Goal: Task Accomplishment & Management: Use online tool/utility

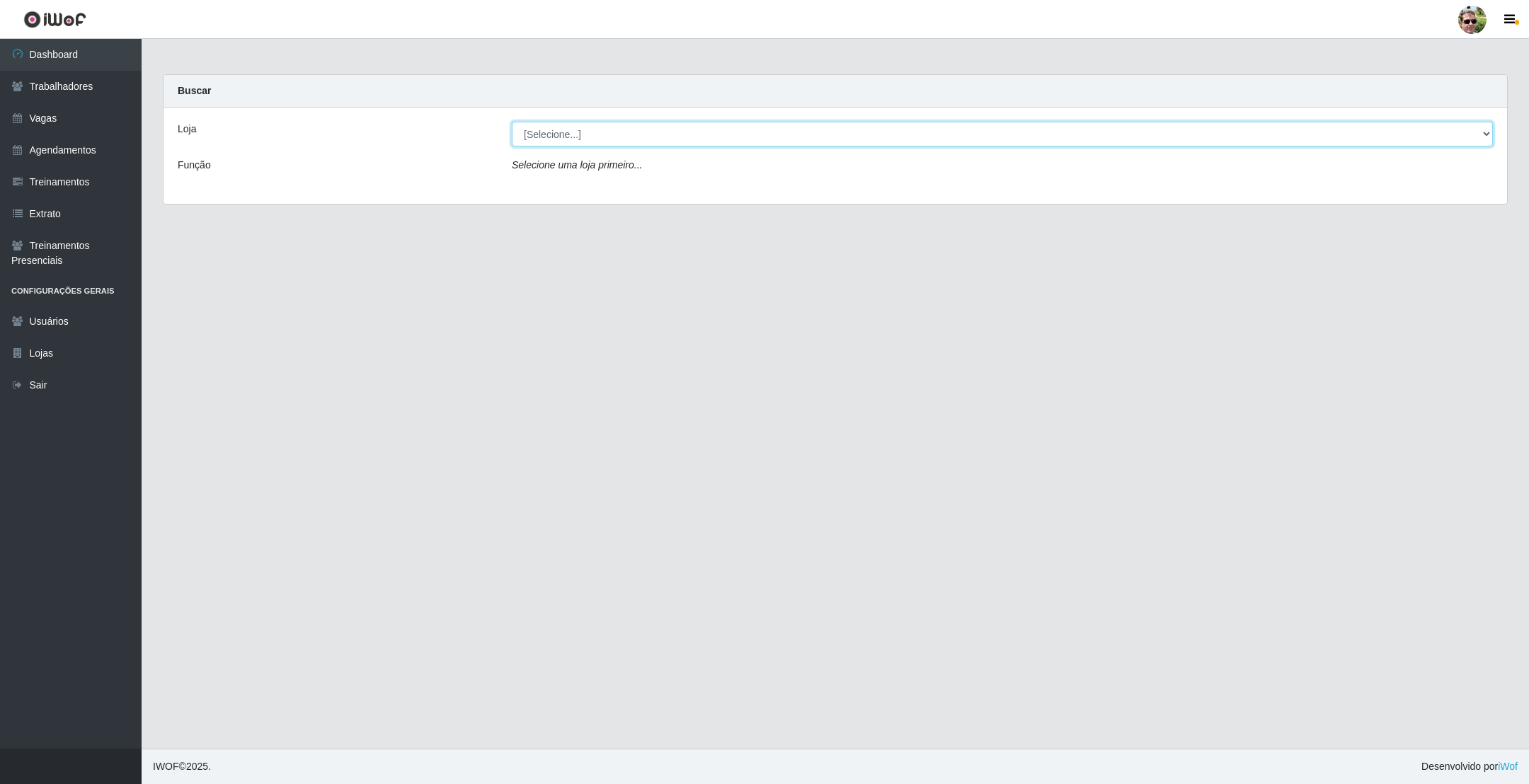
click at [563, 128] on select "[Selecione...] [PERSON_NAME] Supermercado - Gurinhém" at bounding box center [1002, 134] width 981 height 24
select select "176"
click at [512, 121] on select "[Selecione...] [PERSON_NAME] Supermercado - Gurinhém" at bounding box center [1002, 134] width 981 height 24
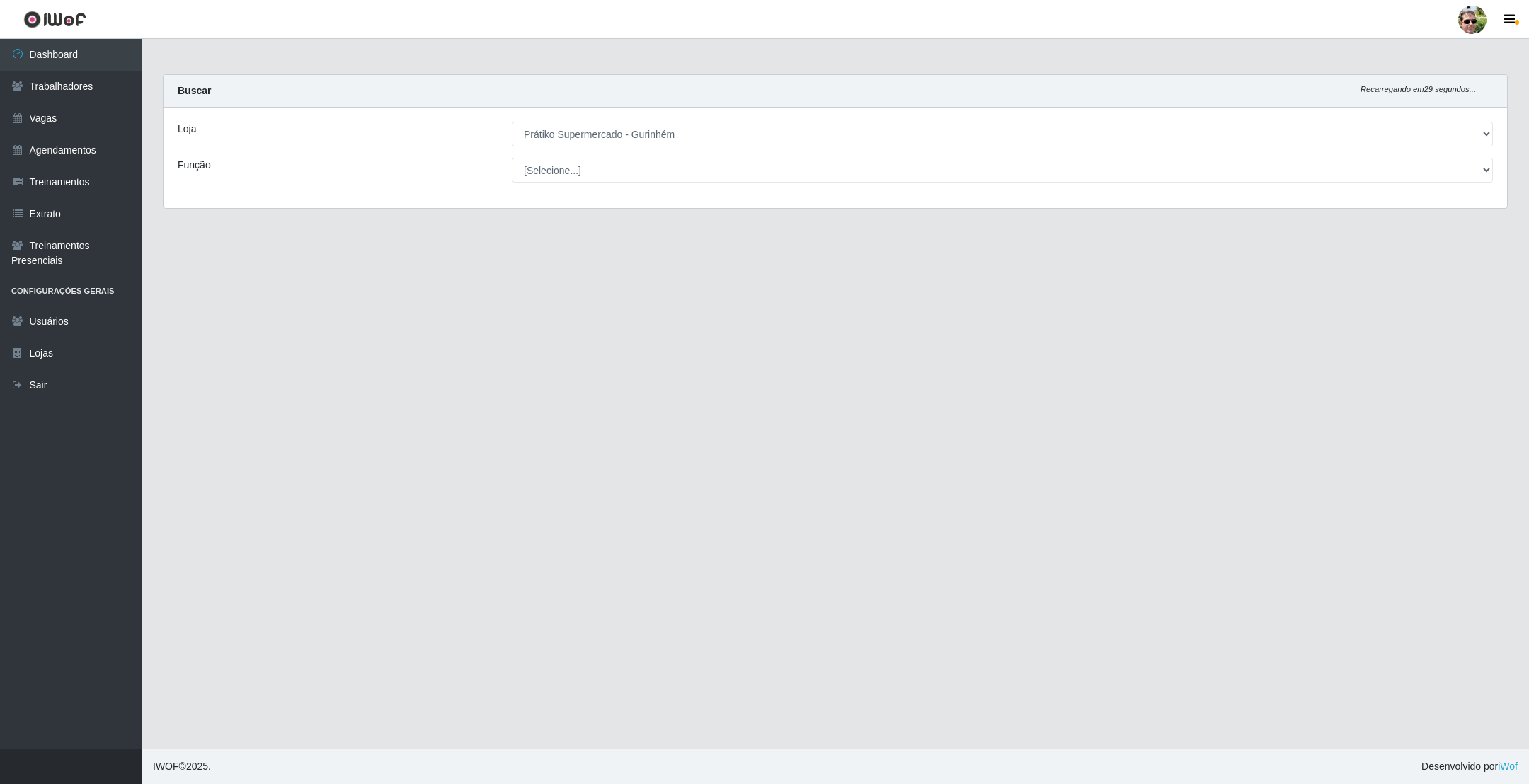
click at [767, 79] on div "Buscar Recarregando em 29 segundos..." at bounding box center [835, 91] width 1343 height 32
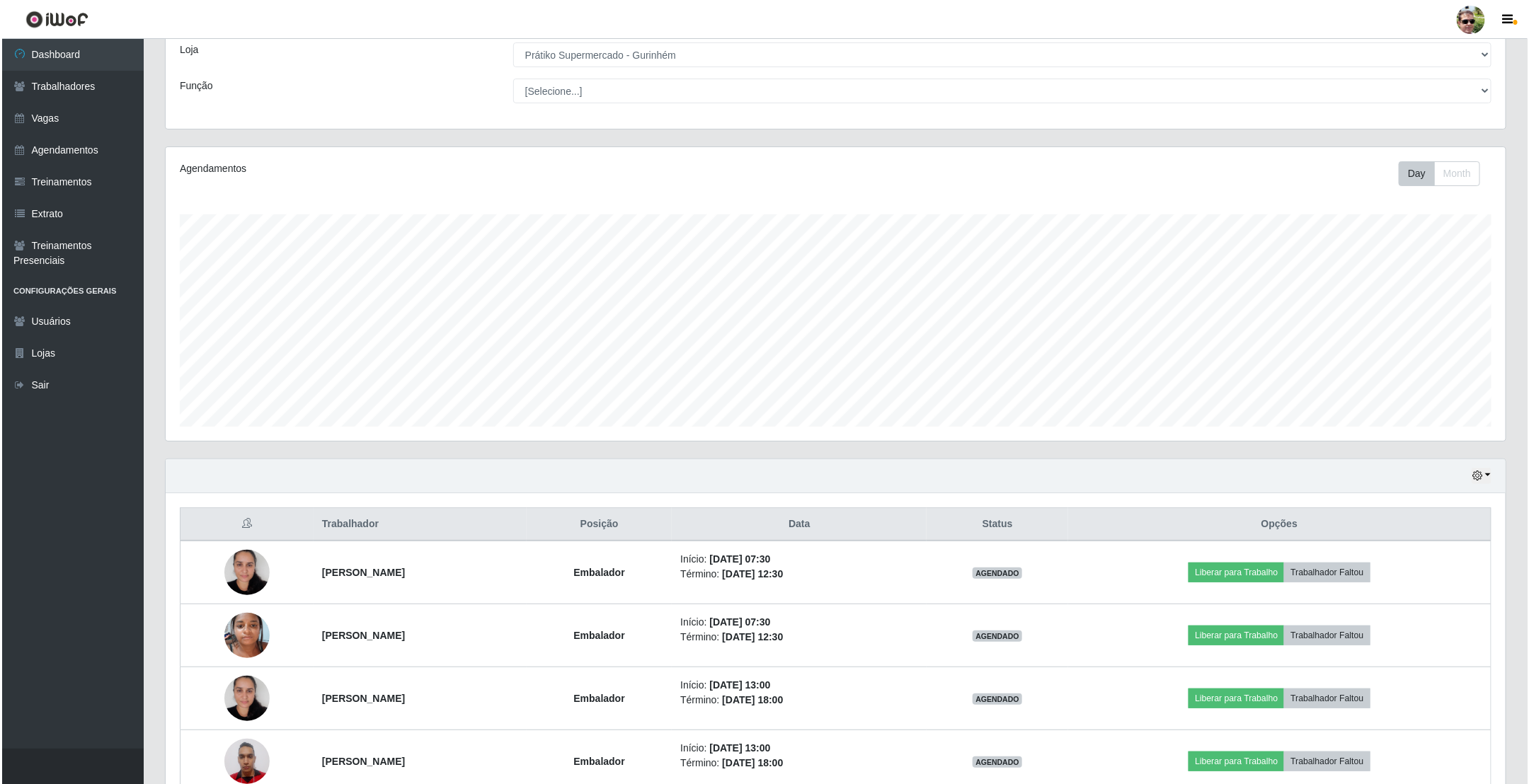
scroll to position [160, 0]
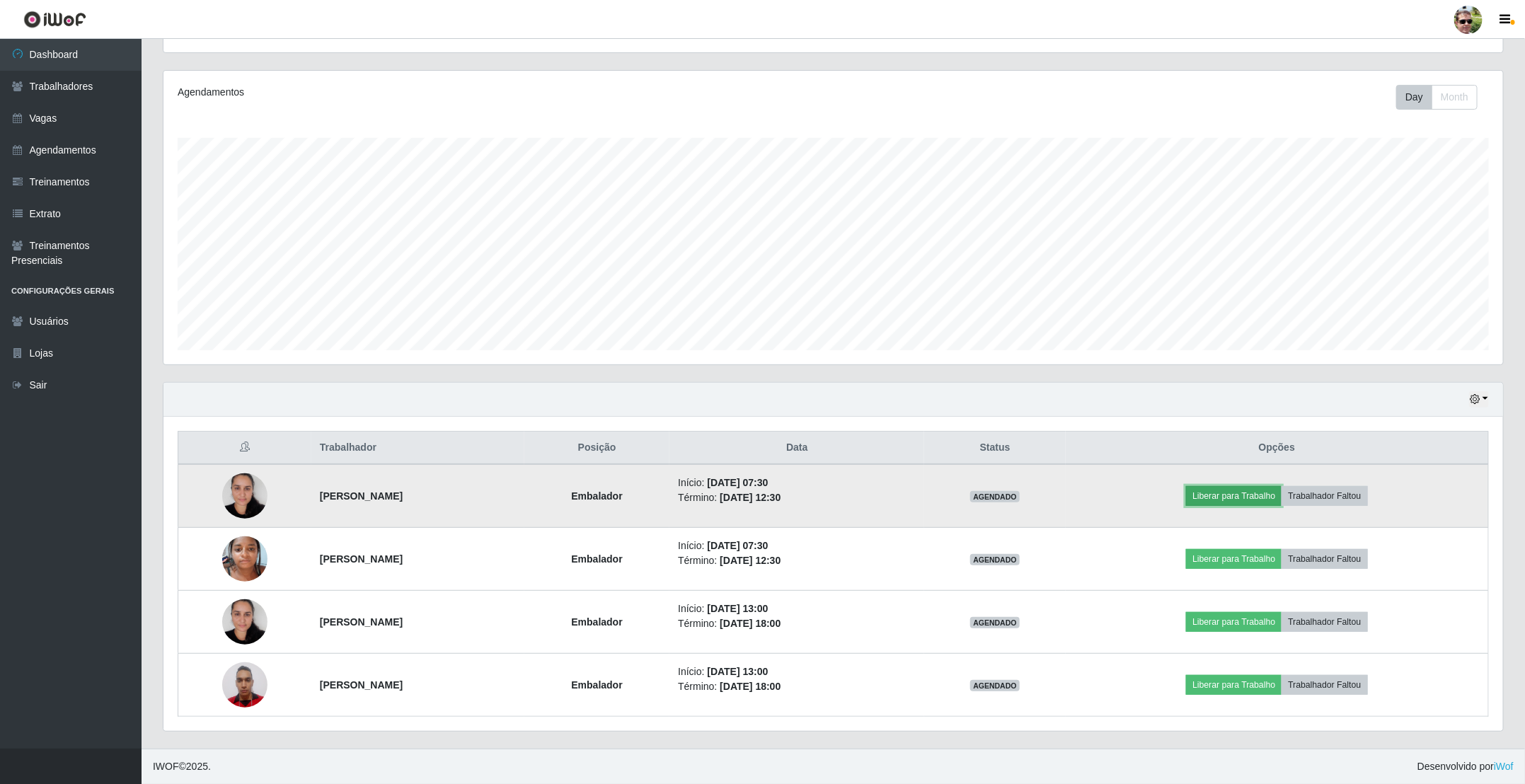
click at [1267, 497] on button "Liberar para Trabalho" at bounding box center [1233, 496] width 95 height 20
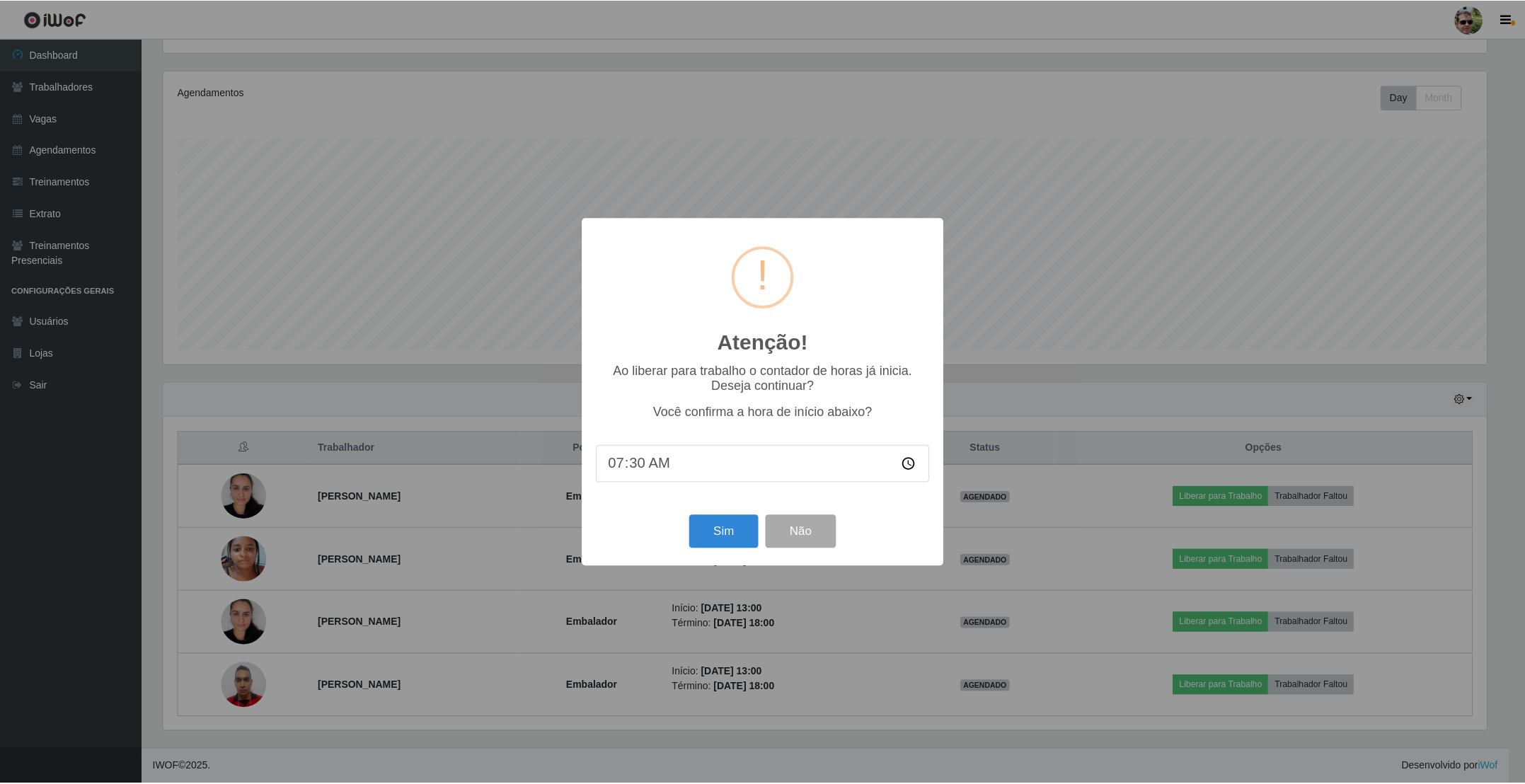
scroll to position [295, 1328]
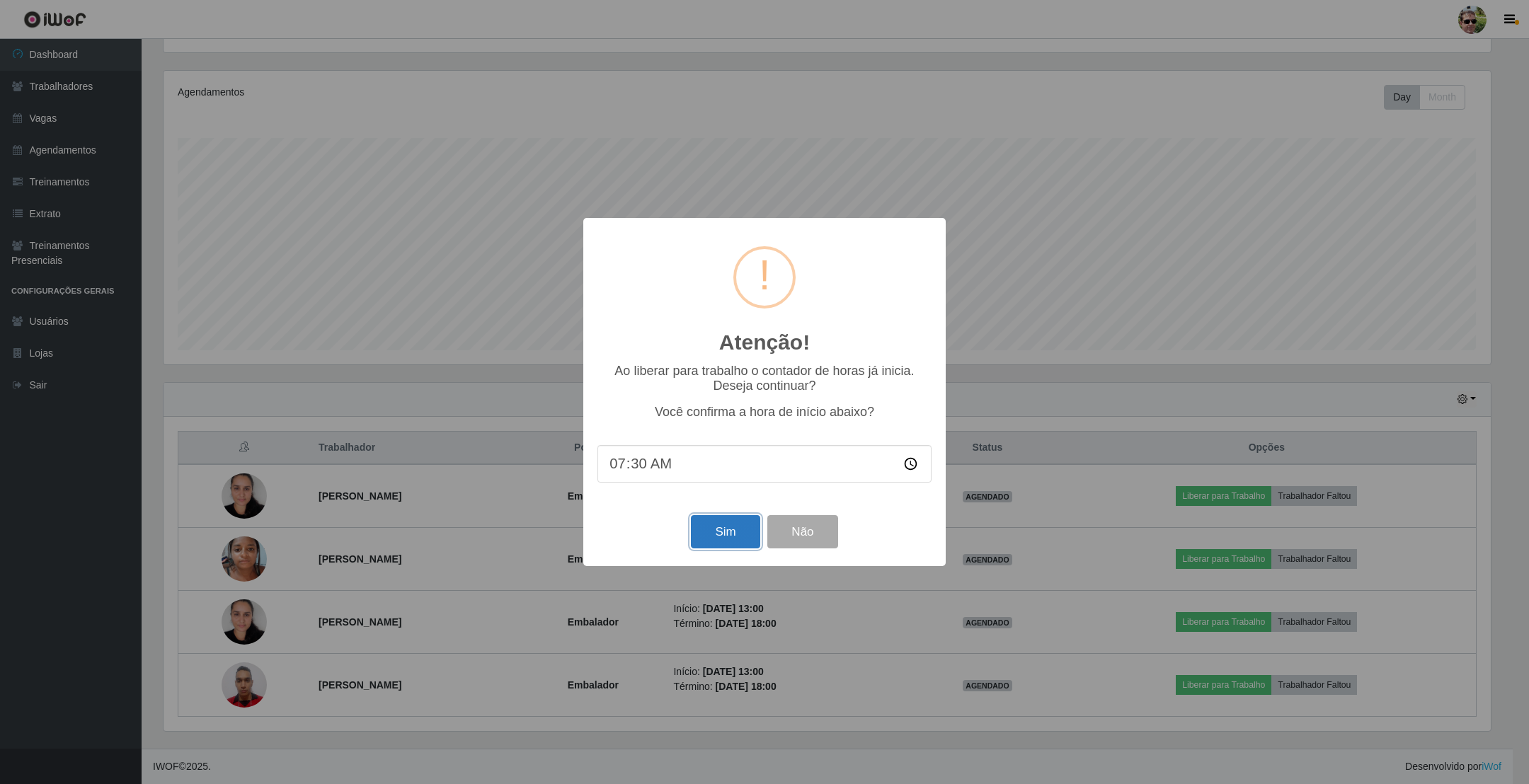
click at [727, 544] on button "Sim" at bounding box center [725, 532] width 69 height 33
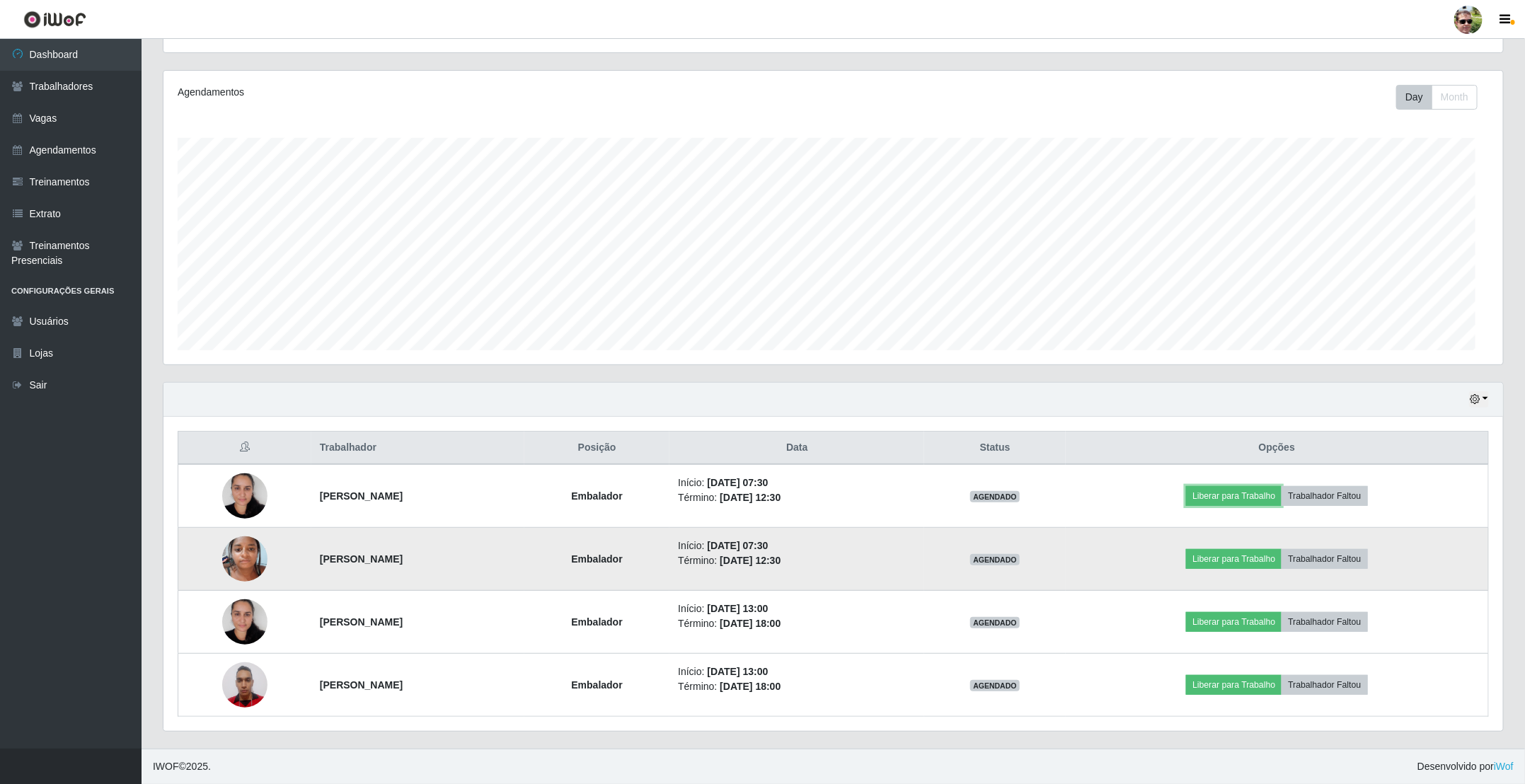
scroll to position [295, 1339]
click at [1186, 486] on button "Liberar para Trabalho" at bounding box center [1233, 496] width 95 height 20
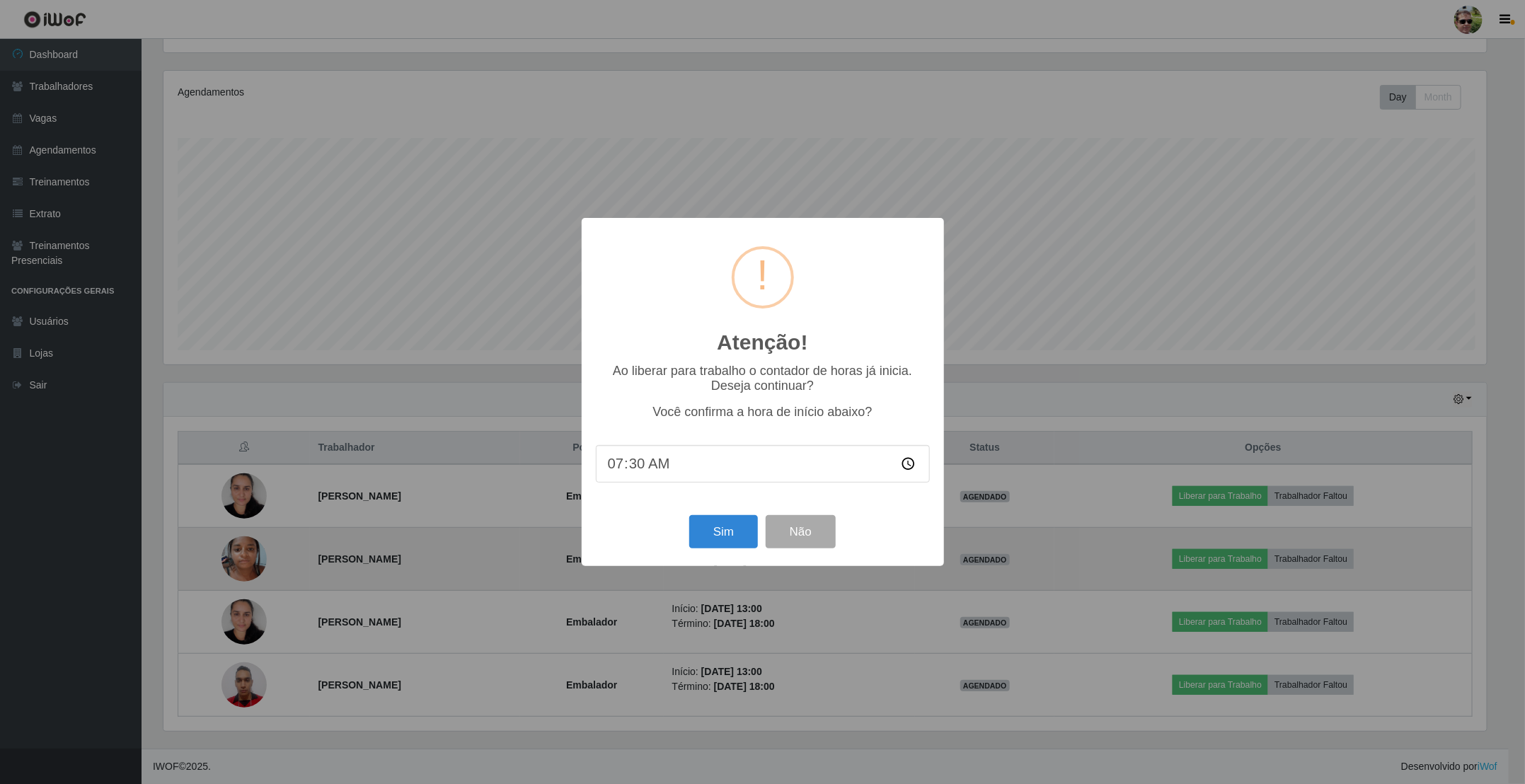
scroll to position [0, 0]
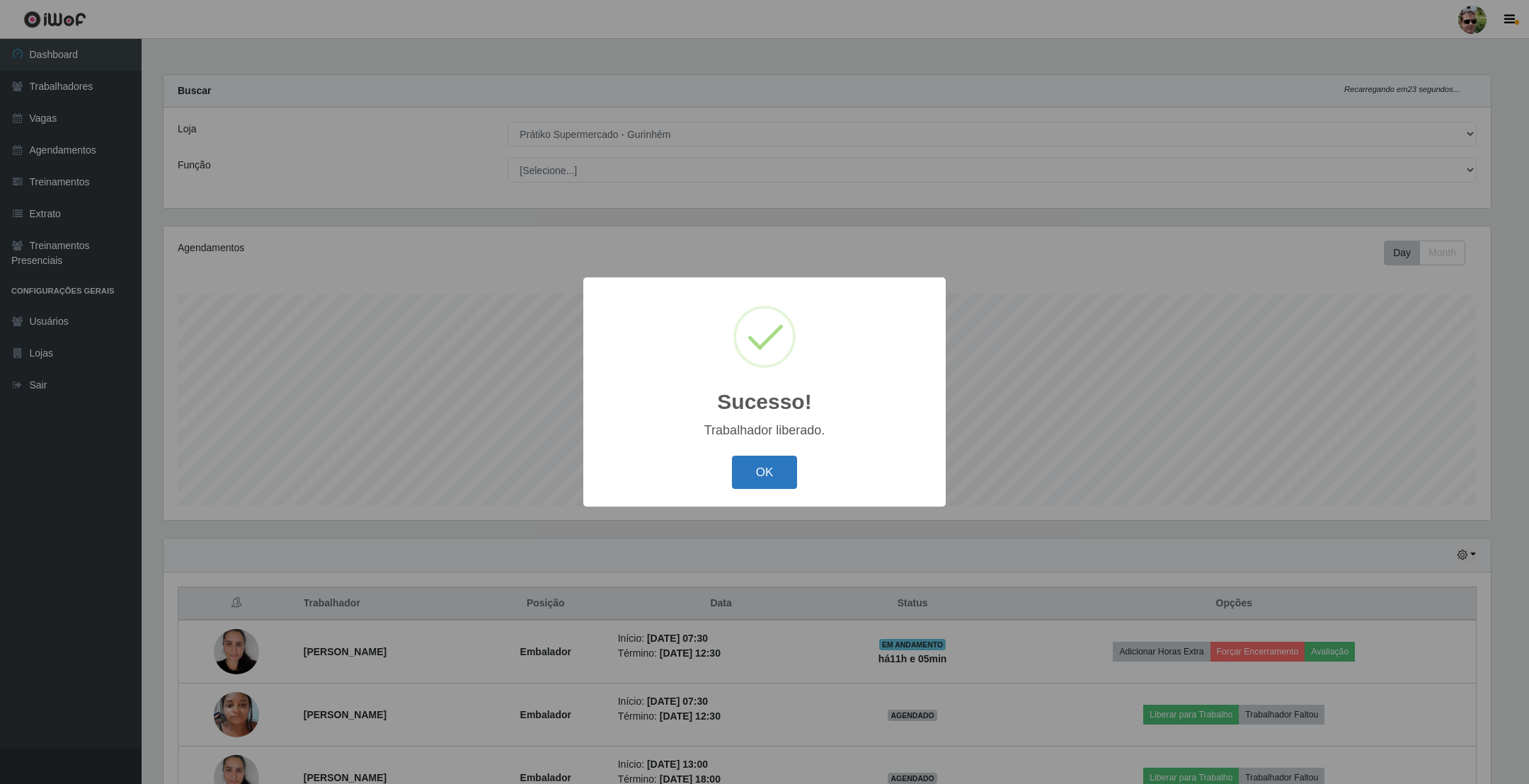
click at [758, 473] on button "OK" at bounding box center [764, 472] width 65 height 33
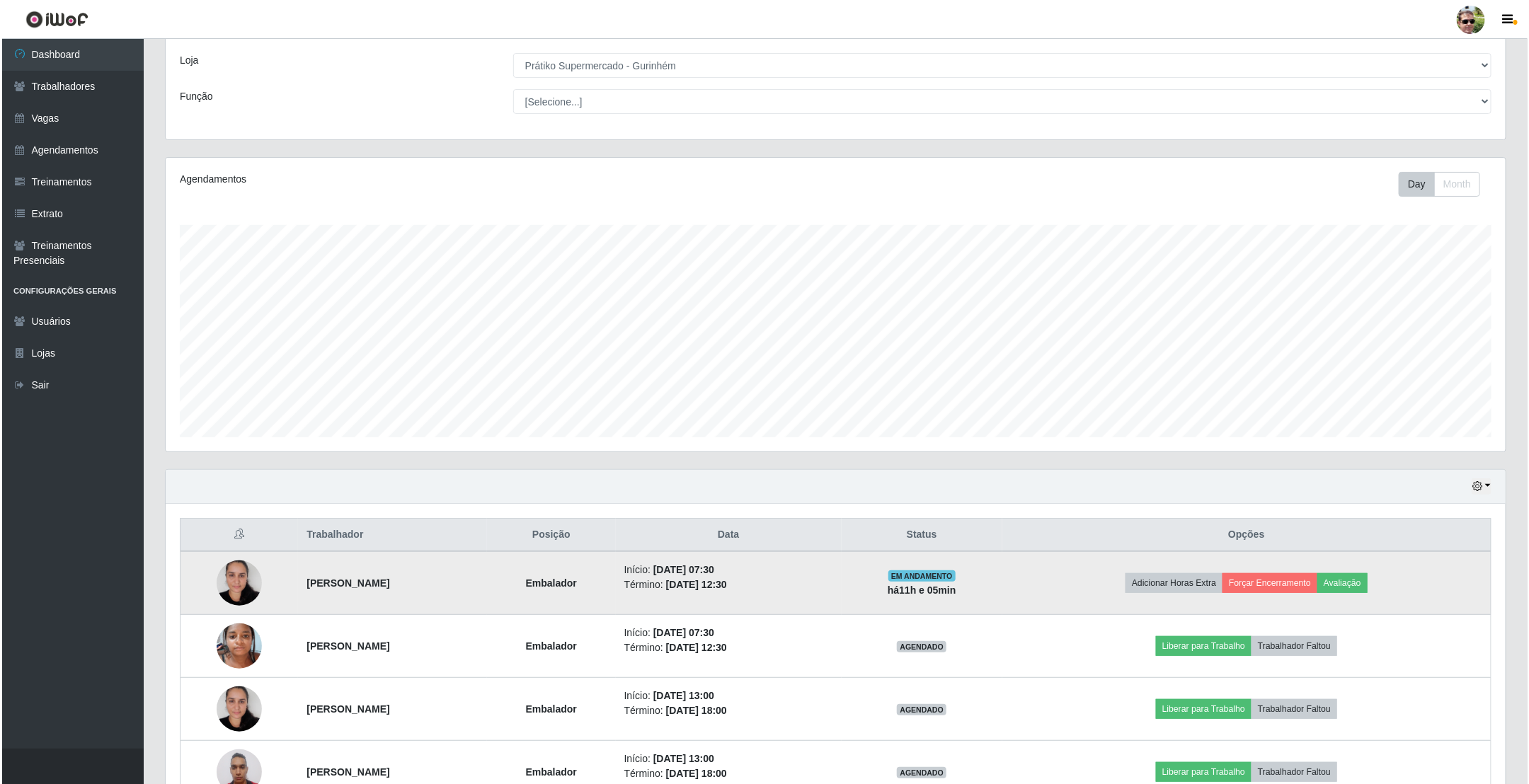
scroll to position [107, 0]
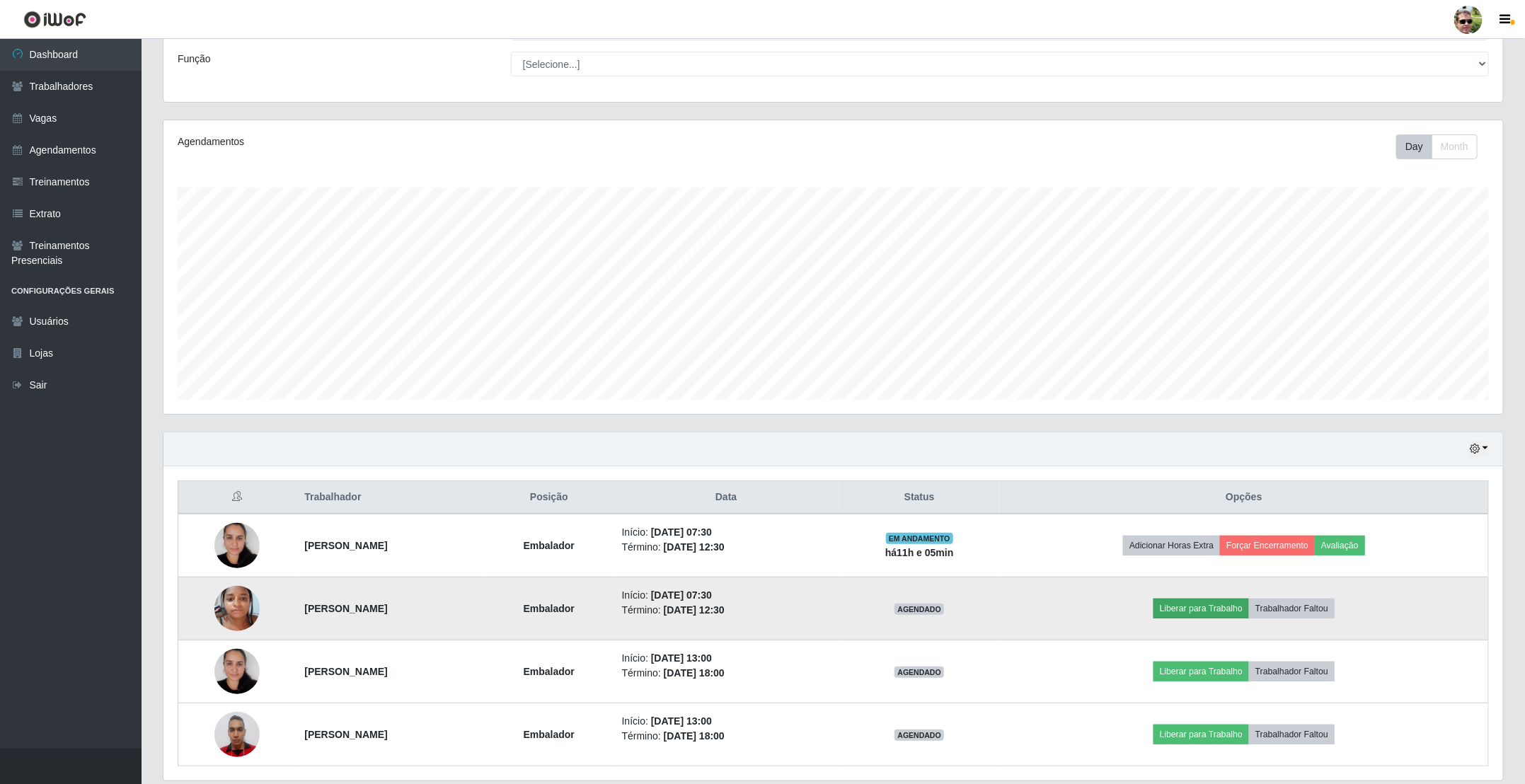
click at [1237, 622] on td "Liberar para Trabalho Trabalhador Faltou" at bounding box center [1245, 609] width 489 height 63
click at [1237, 618] on button "Liberar para Trabalho" at bounding box center [1201, 609] width 95 height 20
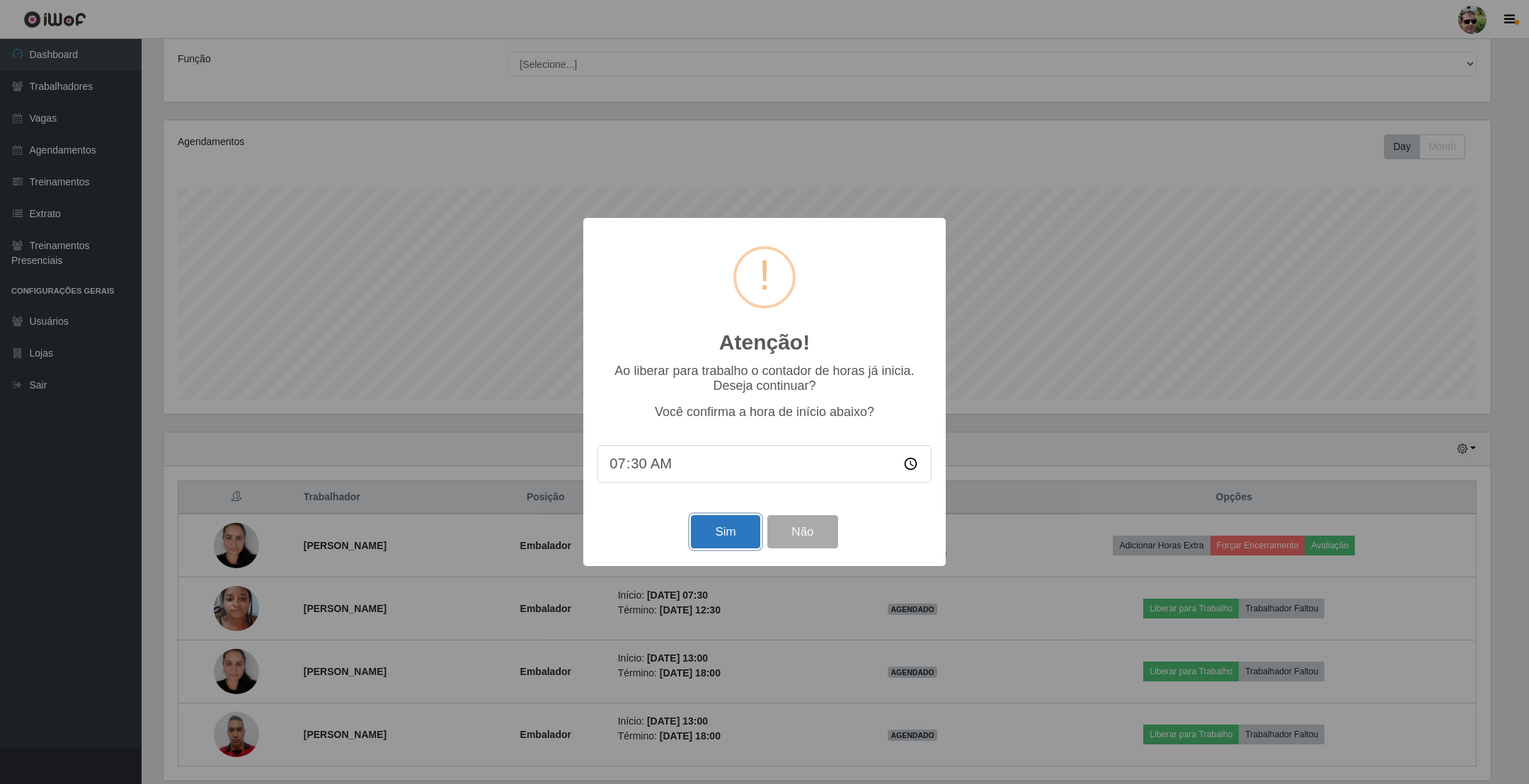
click at [747, 533] on button "Sim" at bounding box center [725, 532] width 69 height 33
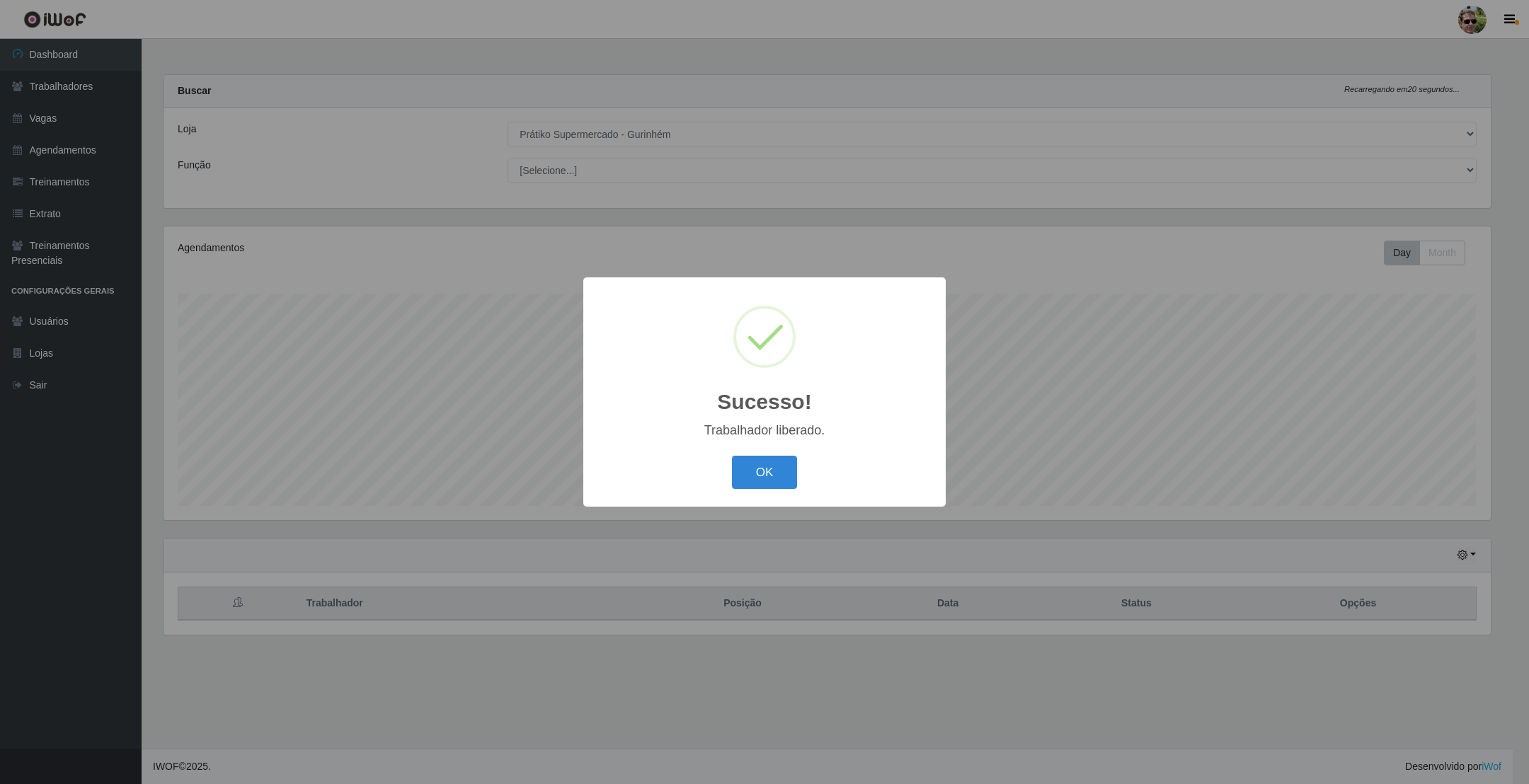
click at [732, 456] on button "OK" at bounding box center [764, 472] width 65 height 33
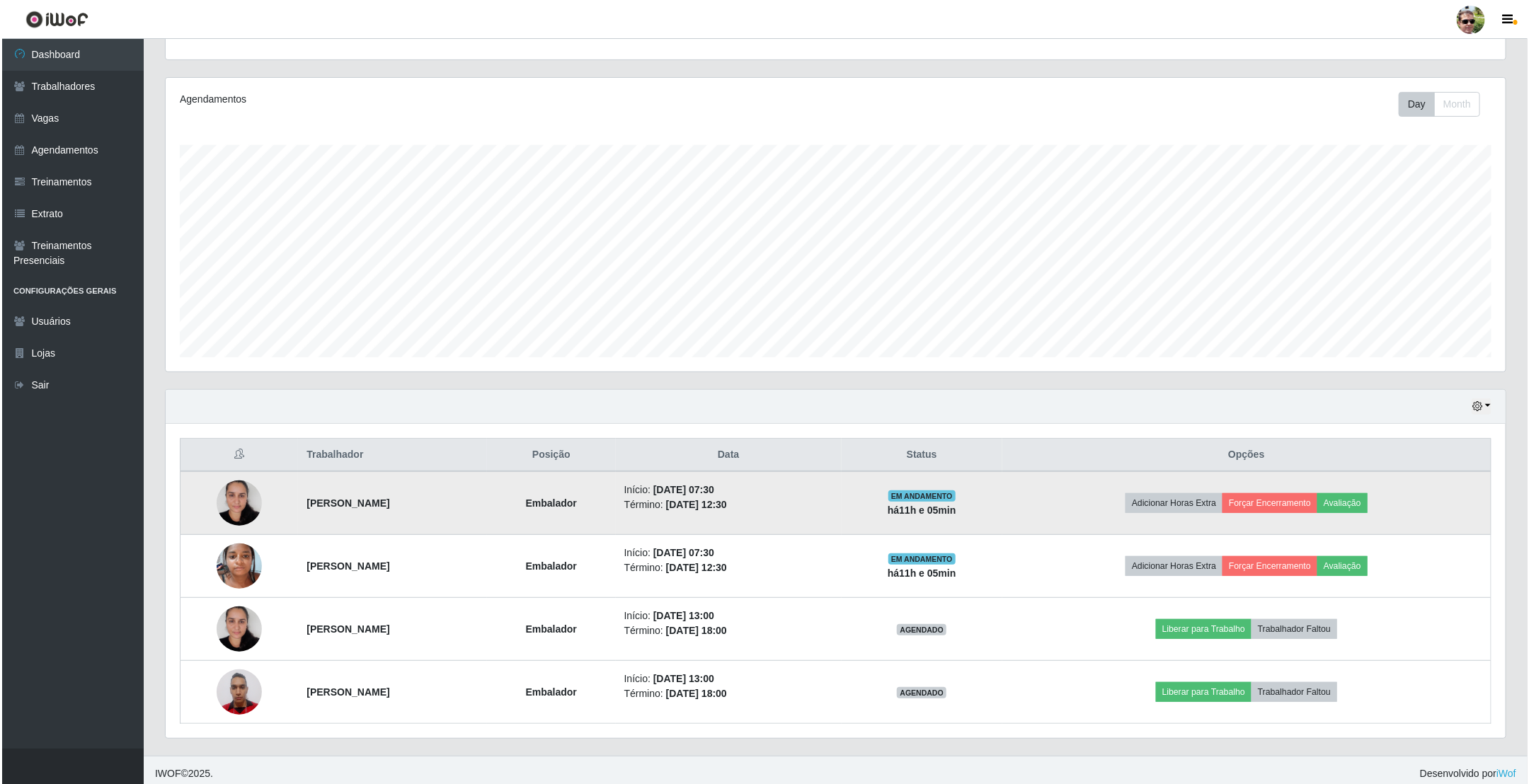
scroll to position [160, 0]
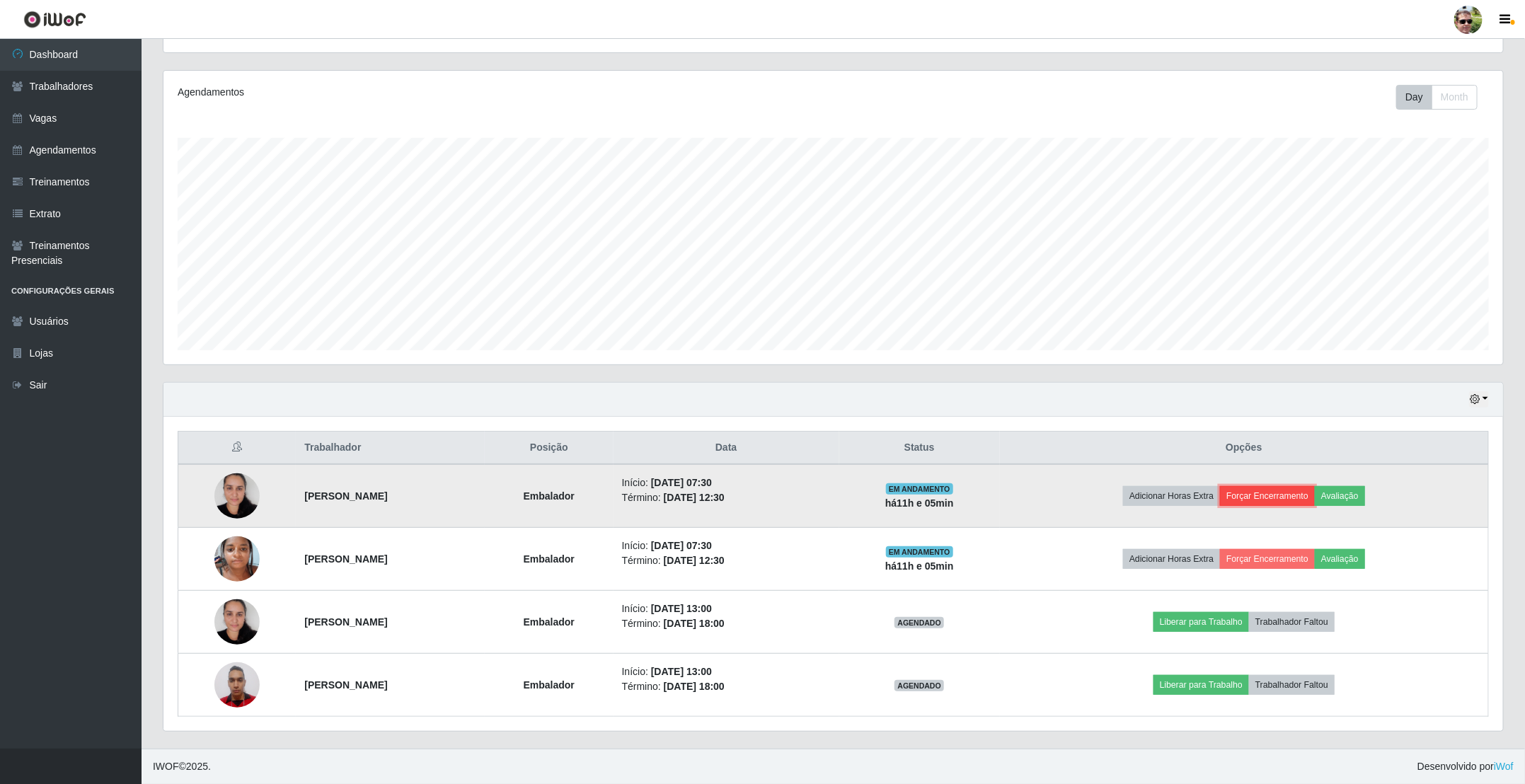
click at [1291, 495] on button "Forçar Encerramento" at bounding box center [1267, 496] width 95 height 20
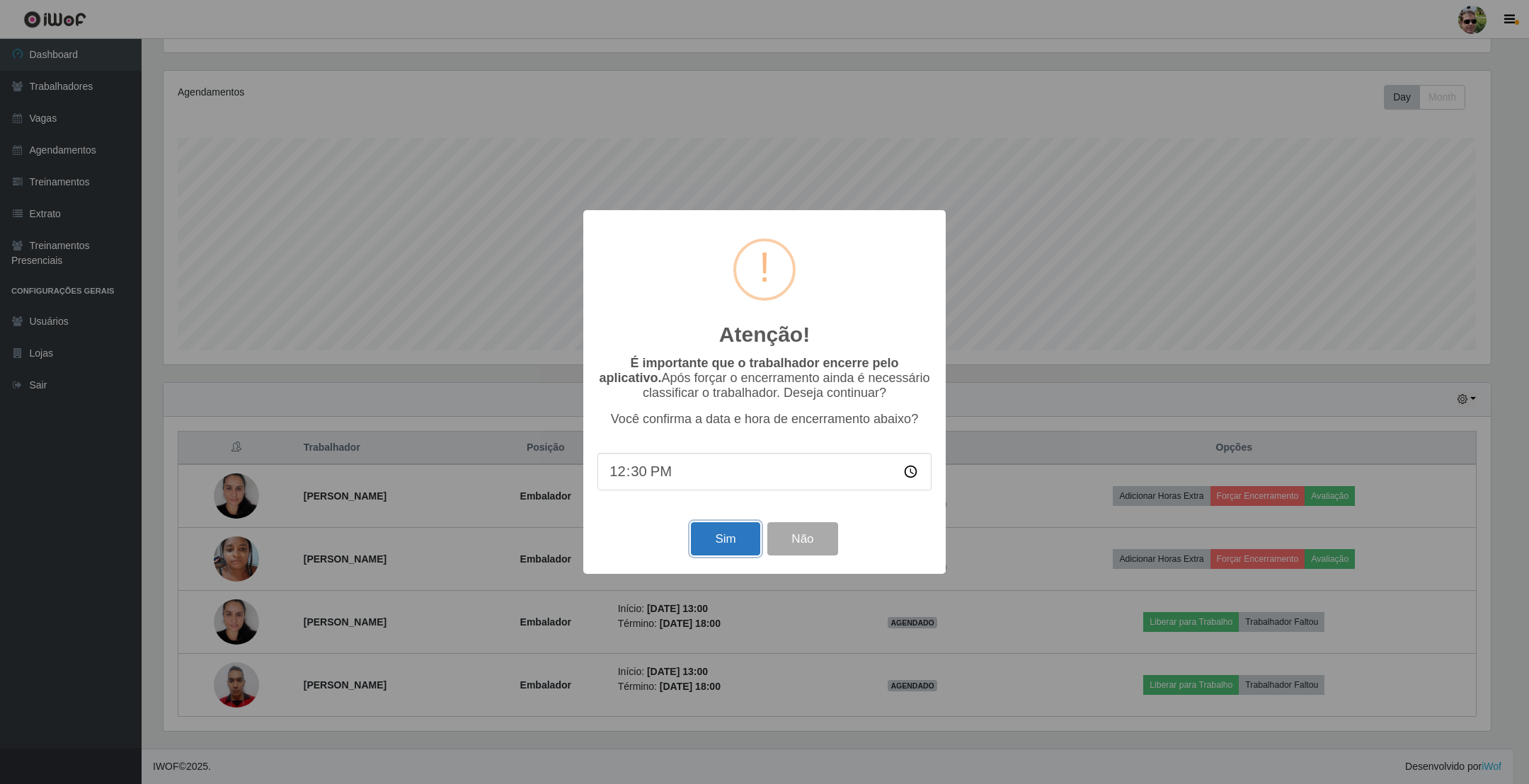
click at [752, 547] on button "Sim" at bounding box center [725, 539] width 69 height 33
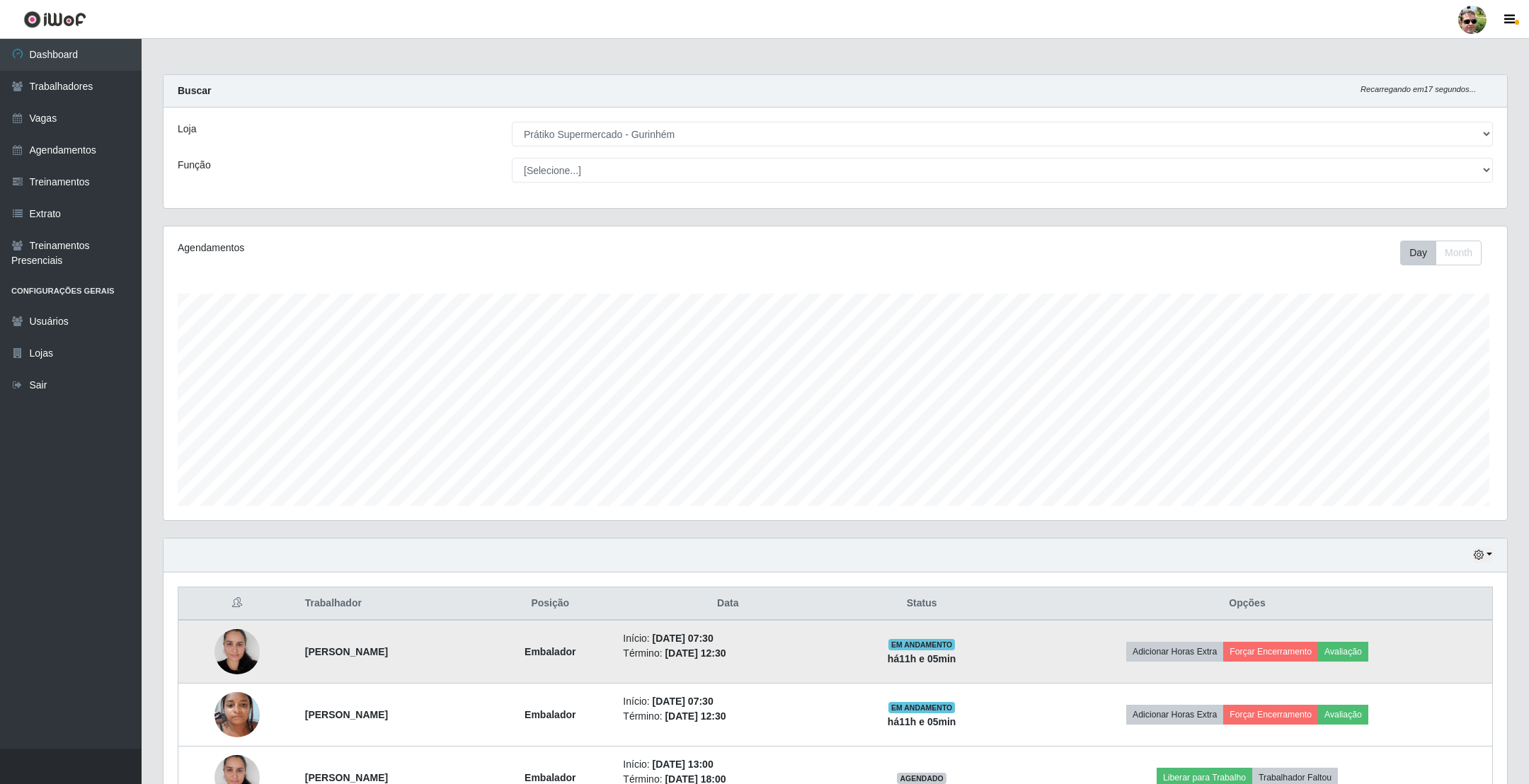
scroll to position [0, 0]
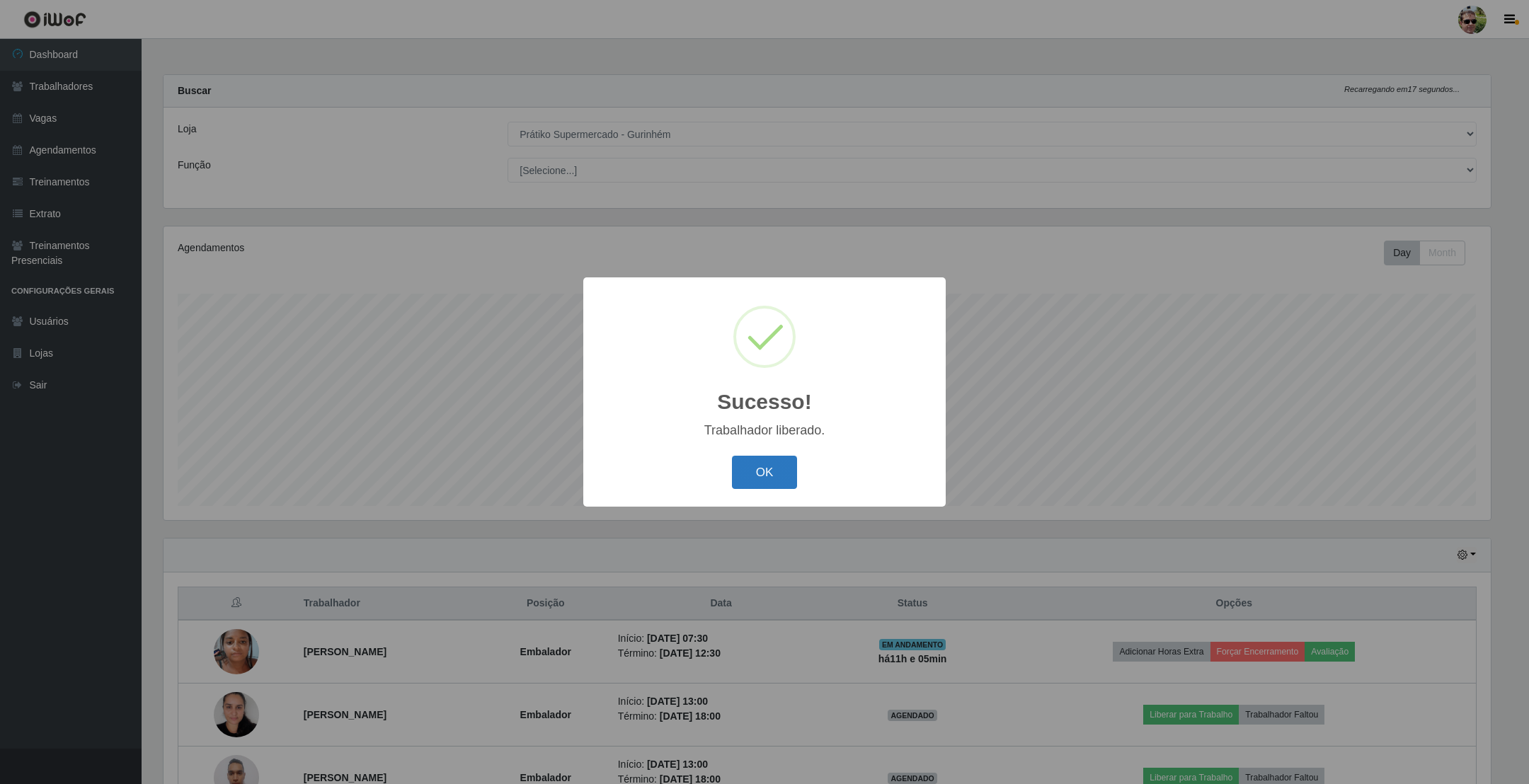
click at [739, 476] on button "OK" at bounding box center [764, 472] width 65 height 33
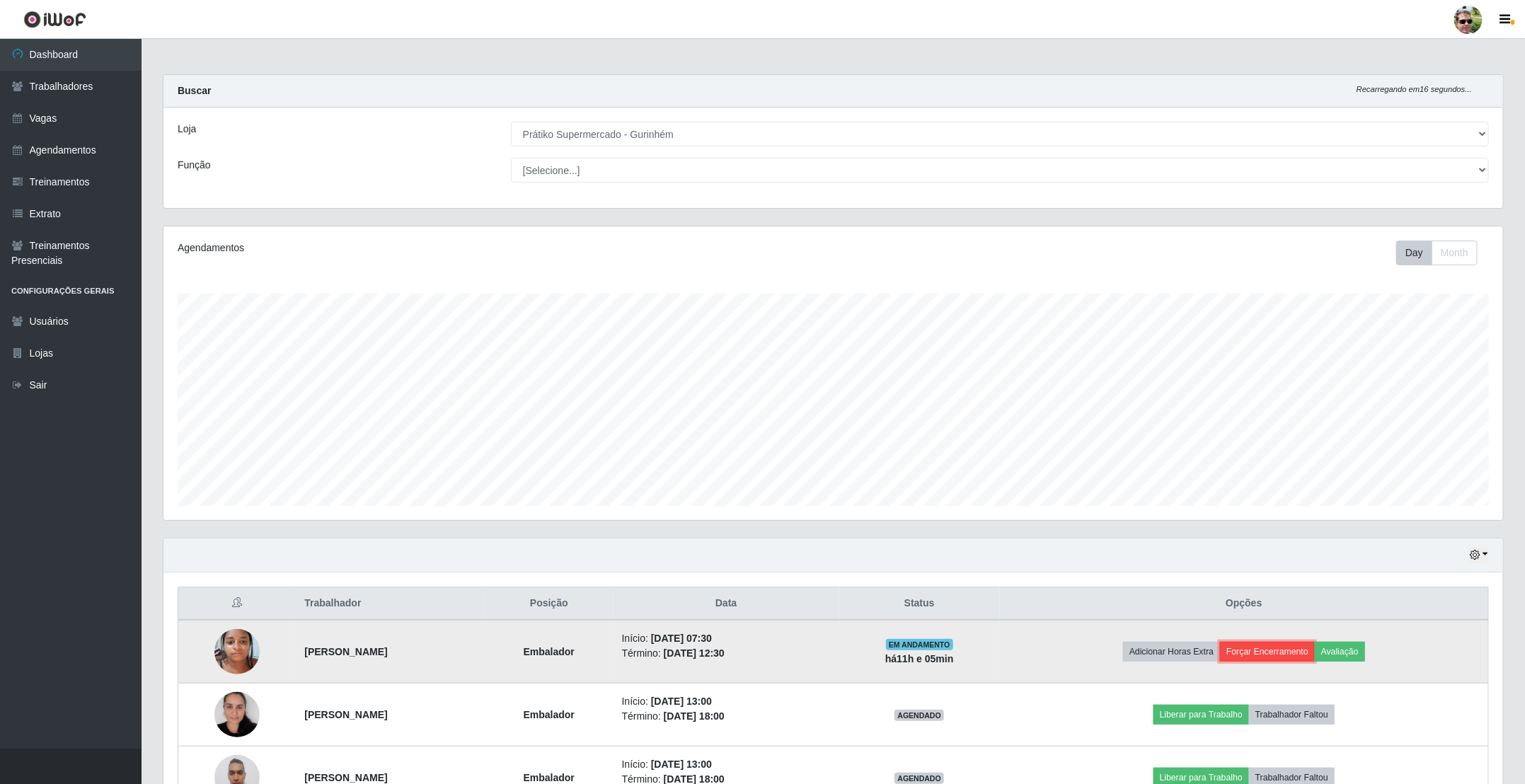
click at [1287, 662] on button "Forçar Encerramento" at bounding box center [1267, 651] width 95 height 20
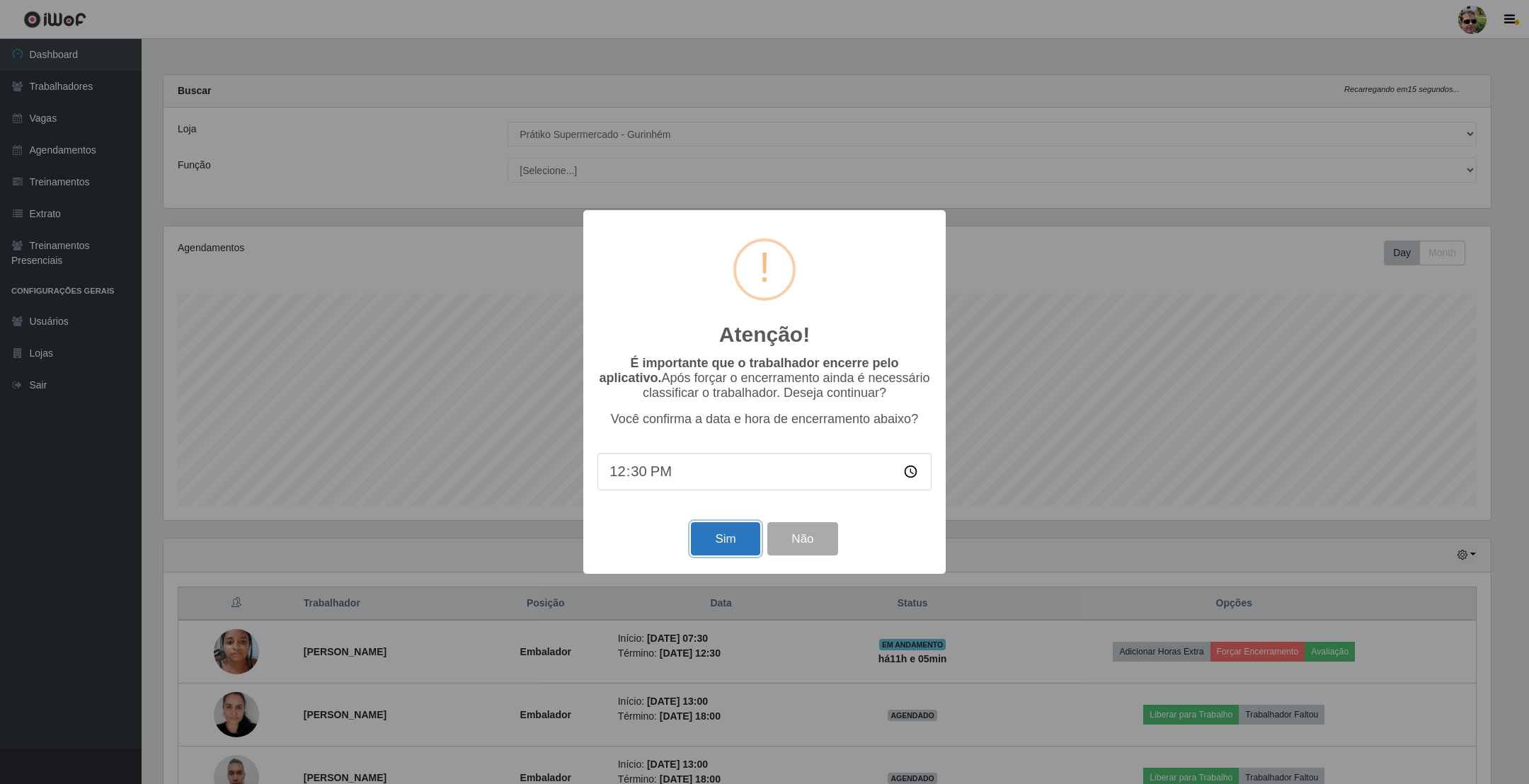
click at [720, 540] on button "Sim" at bounding box center [725, 539] width 69 height 33
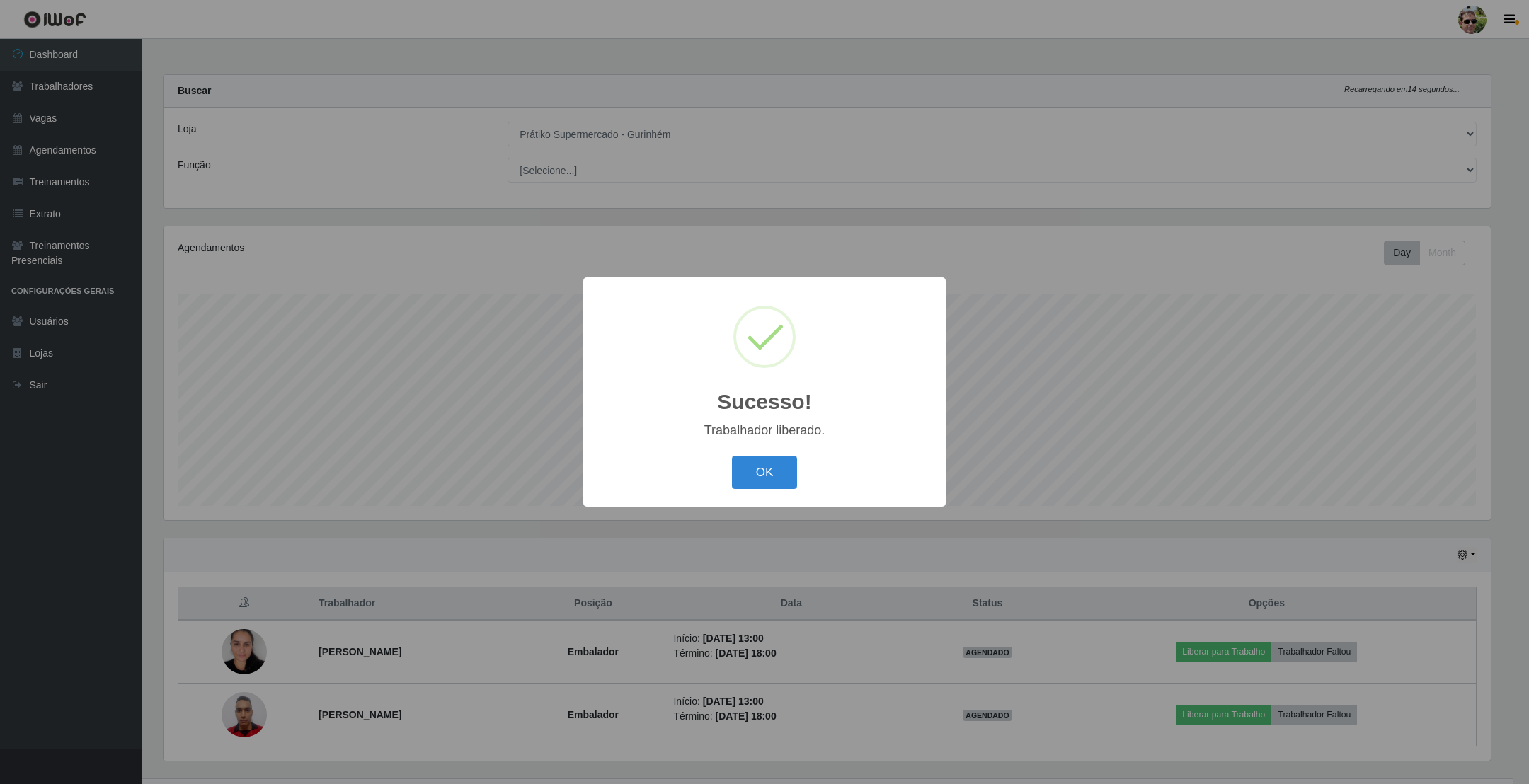
click at [732, 456] on button "OK" at bounding box center [764, 472] width 65 height 33
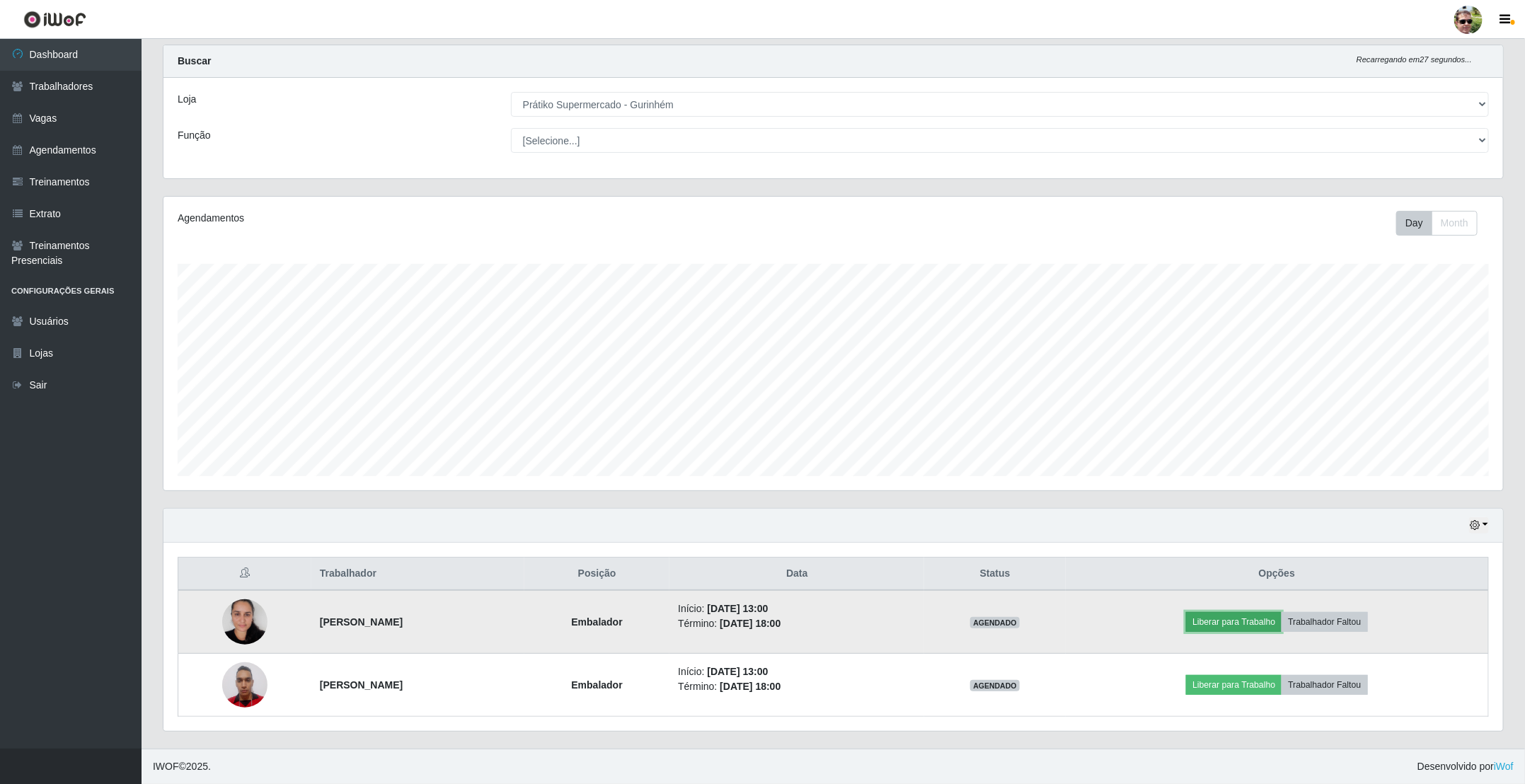
click at [1257, 616] on button "Liberar para Trabalho" at bounding box center [1233, 622] width 95 height 20
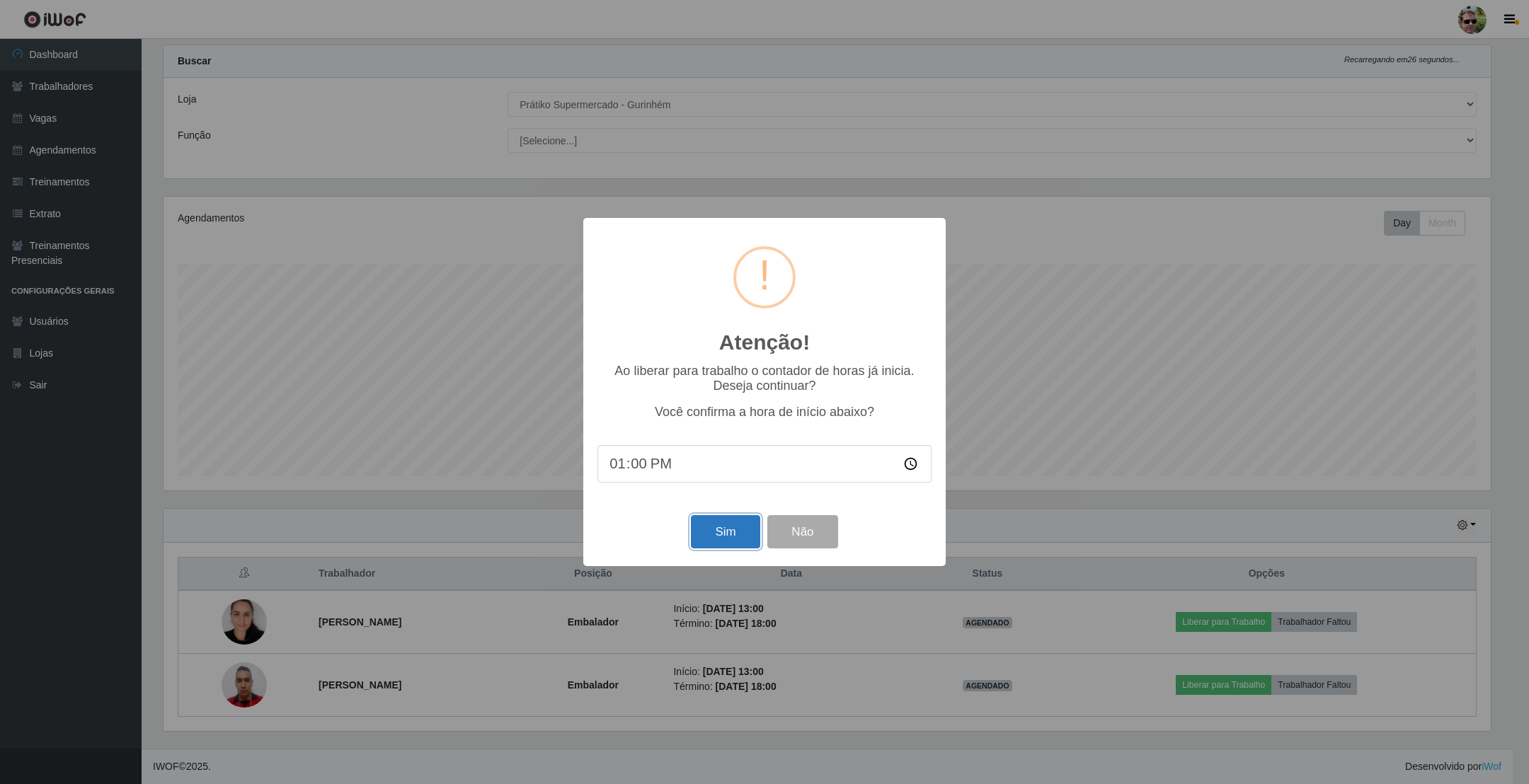
click at [734, 531] on button "Sim" at bounding box center [725, 532] width 69 height 33
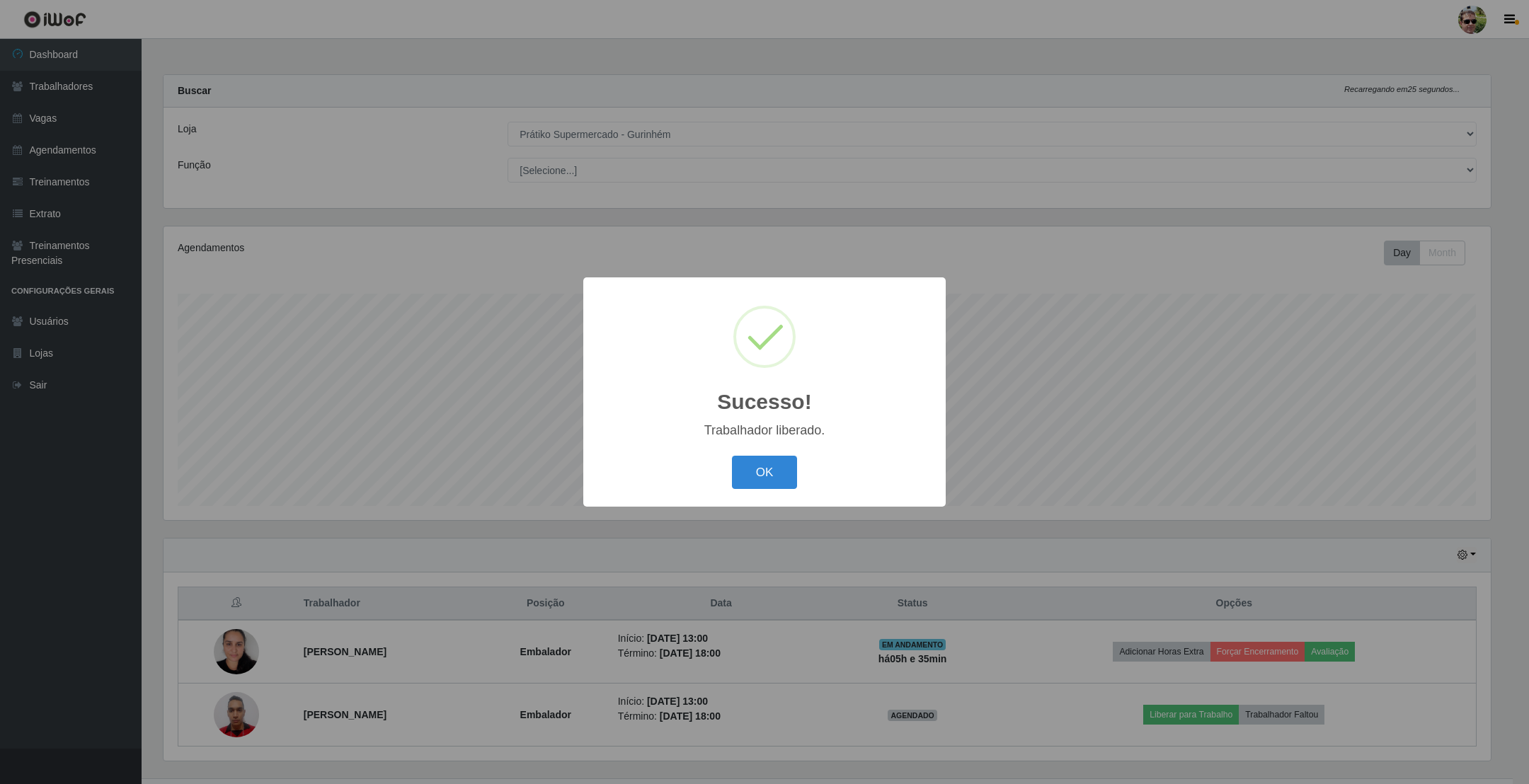
click at [732, 456] on button "OK" at bounding box center [764, 472] width 65 height 33
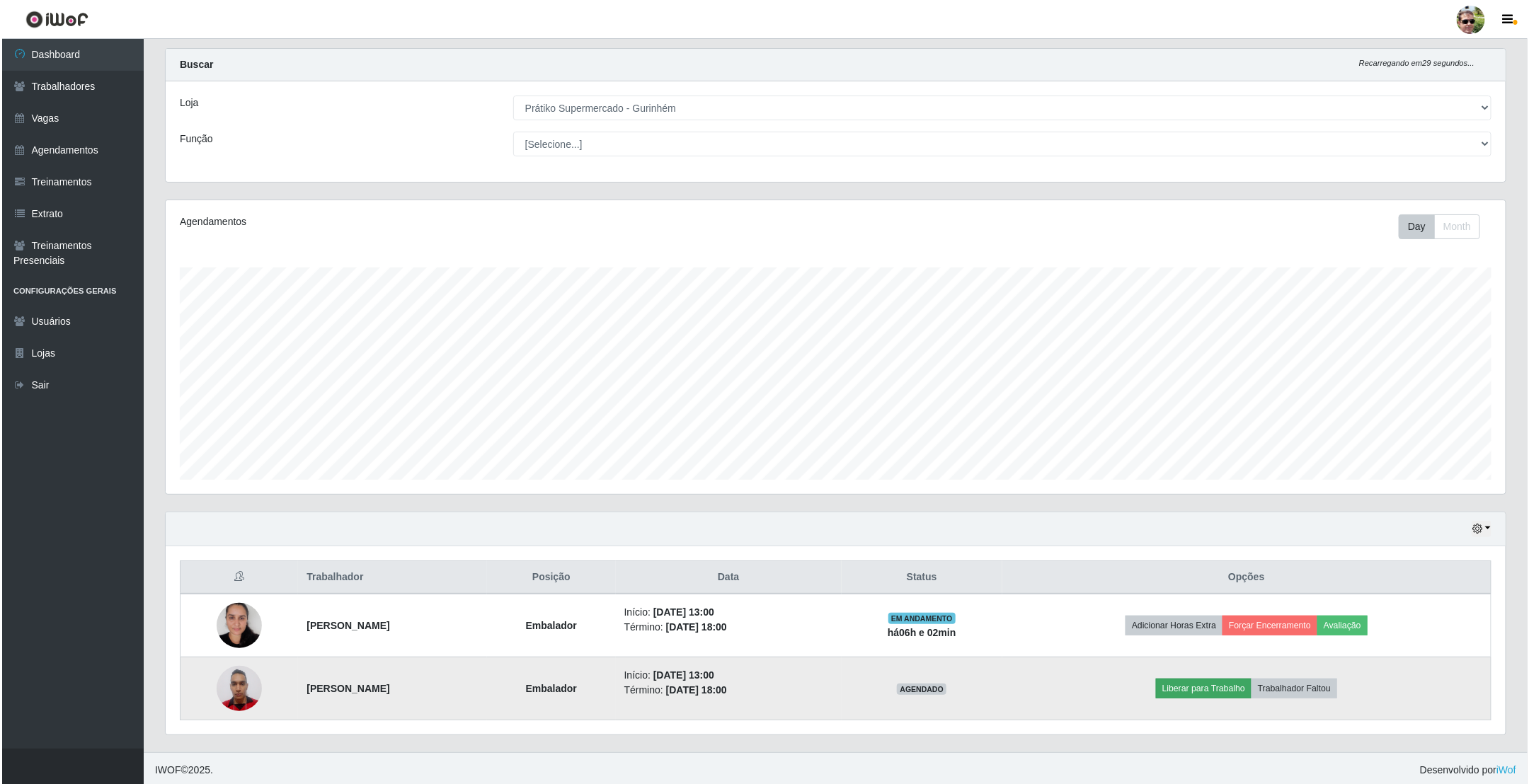
scroll to position [34, 0]
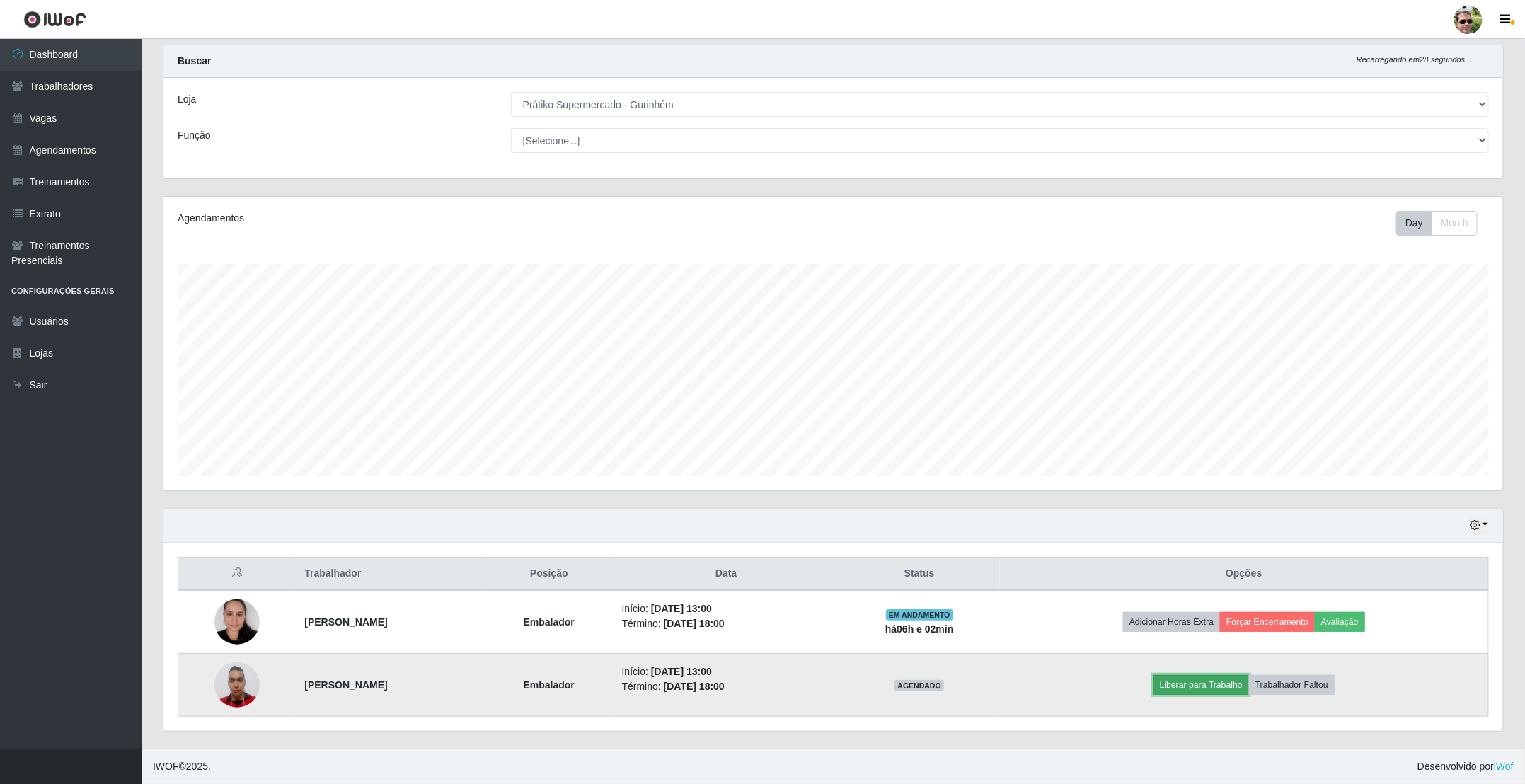
click at [1240, 680] on button "Liberar para Trabalho" at bounding box center [1201, 684] width 95 height 20
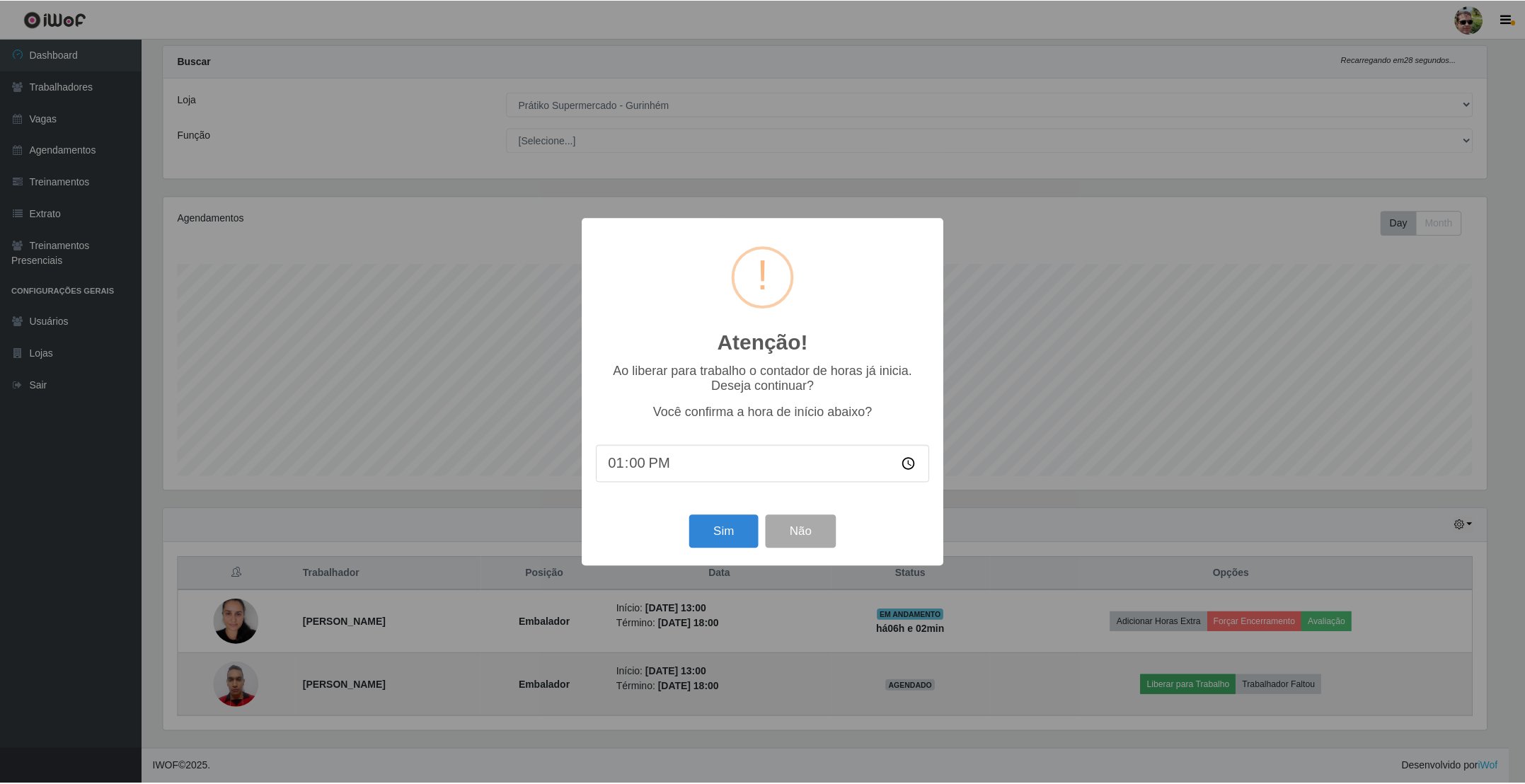
scroll to position [295, 1328]
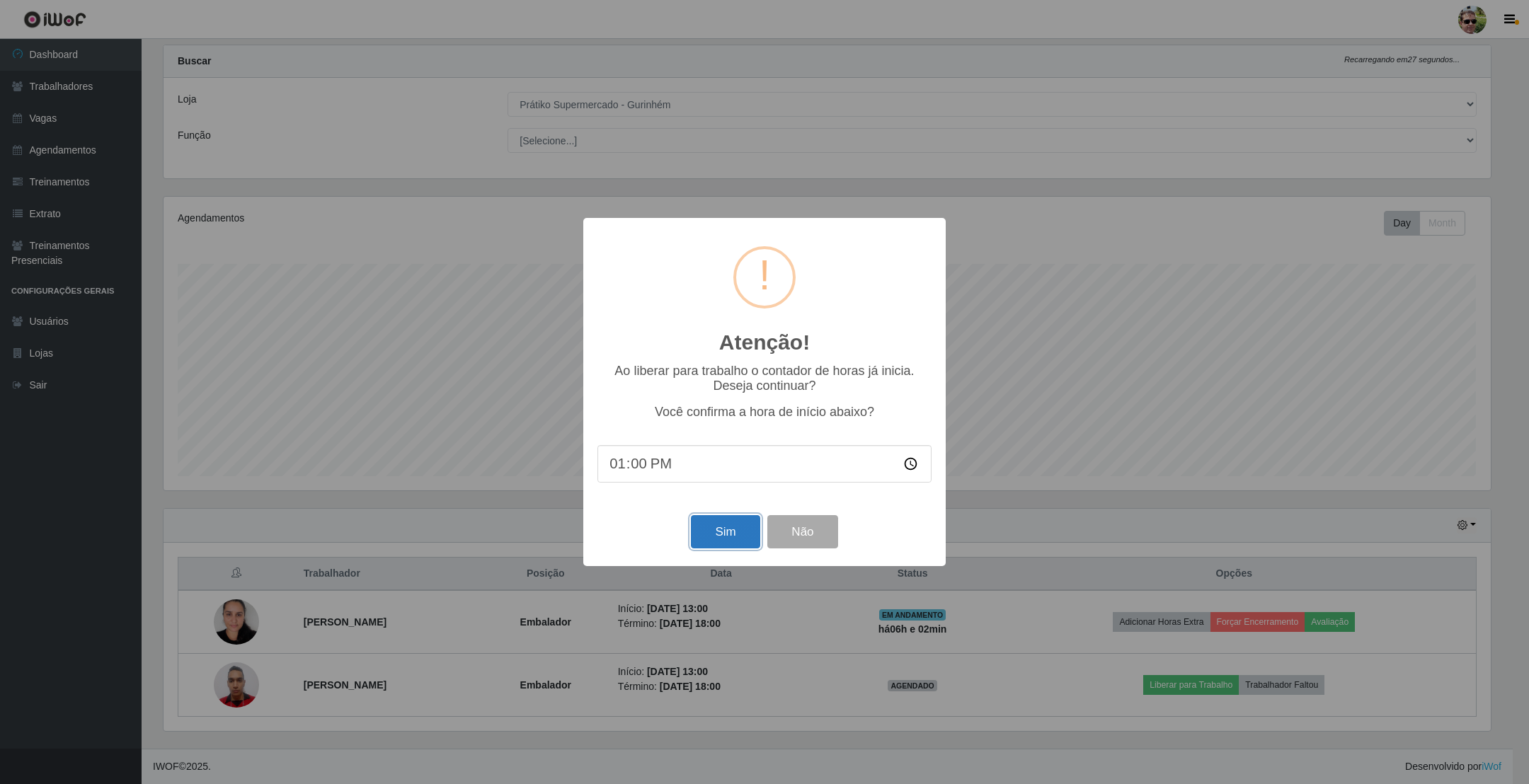
click at [718, 531] on button "Sim" at bounding box center [725, 532] width 69 height 33
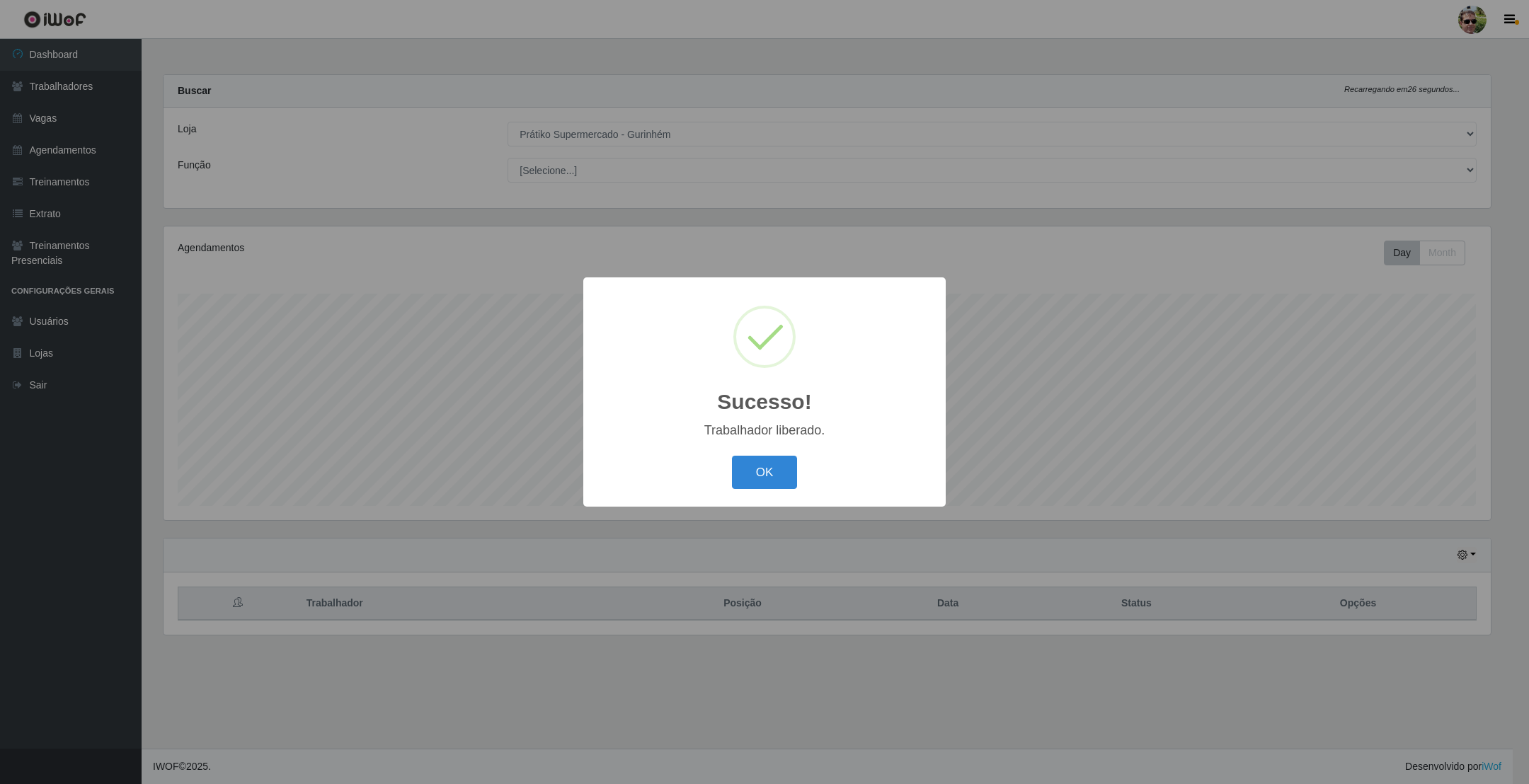
click at [732, 456] on button "OK" at bounding box center [764, 472] width 65 height 33
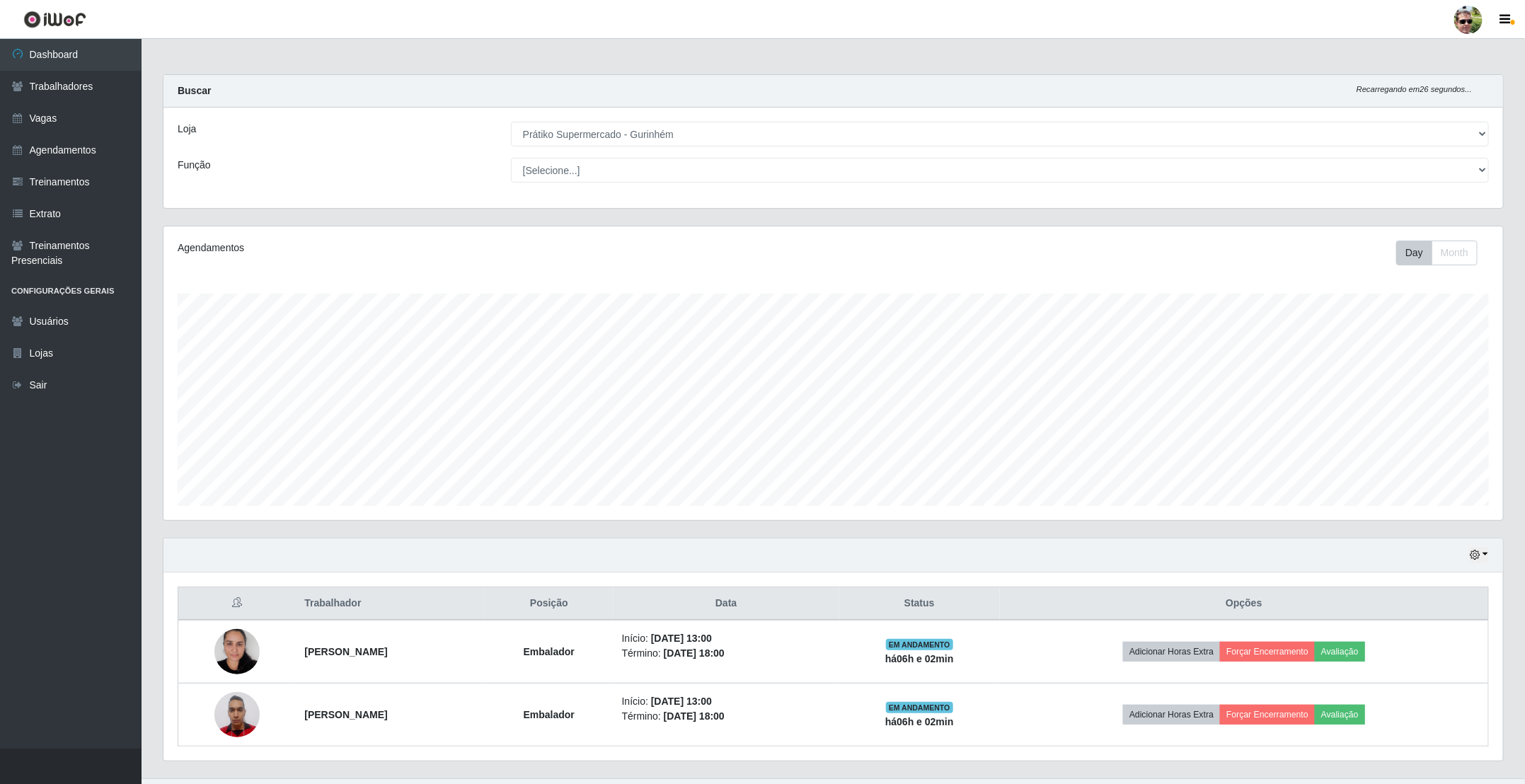
scroll to position [34, 0]
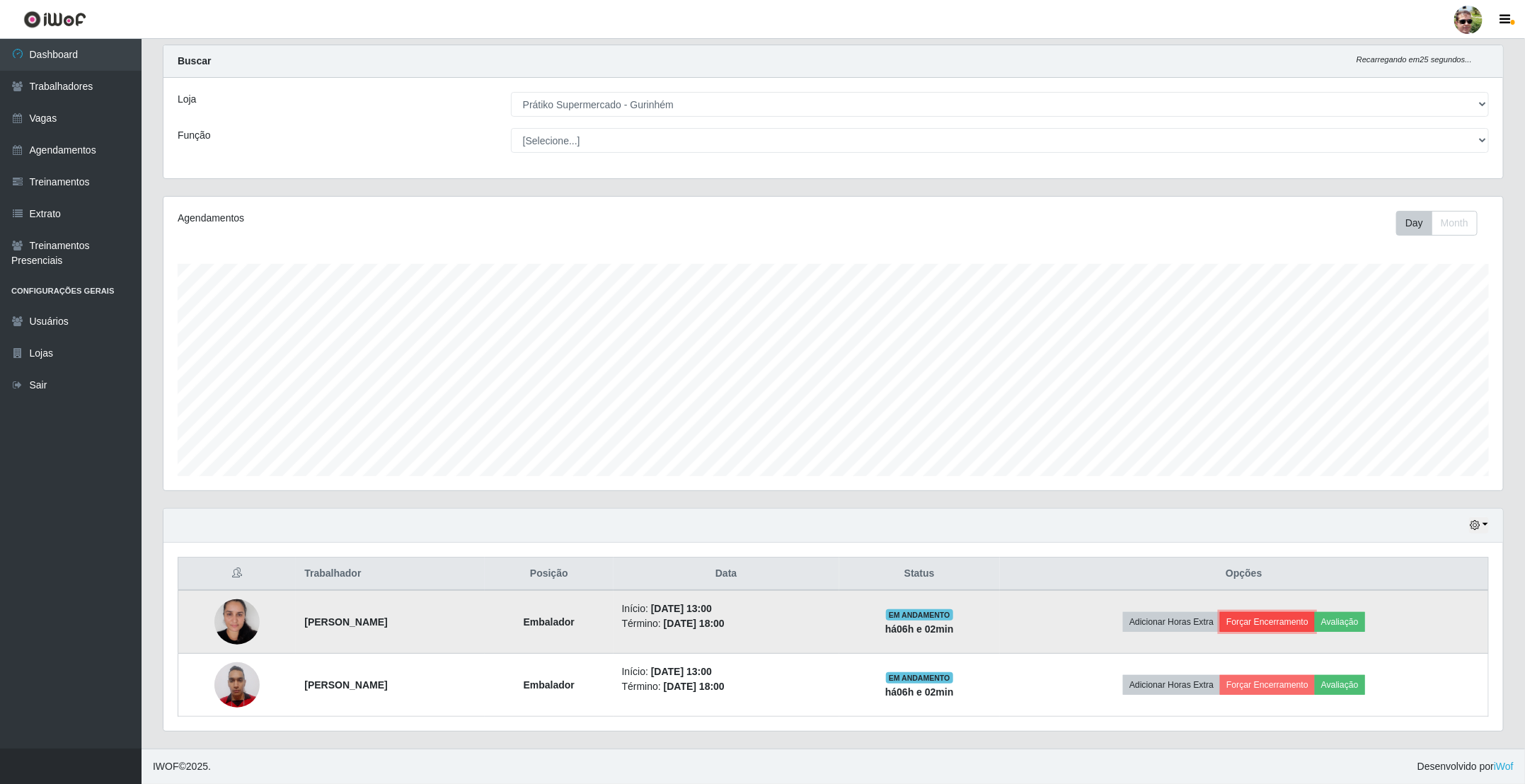
click at [1304, 627] on button "Forçar Encerramento" at bounding box center [1267, 622] width 95 height 20
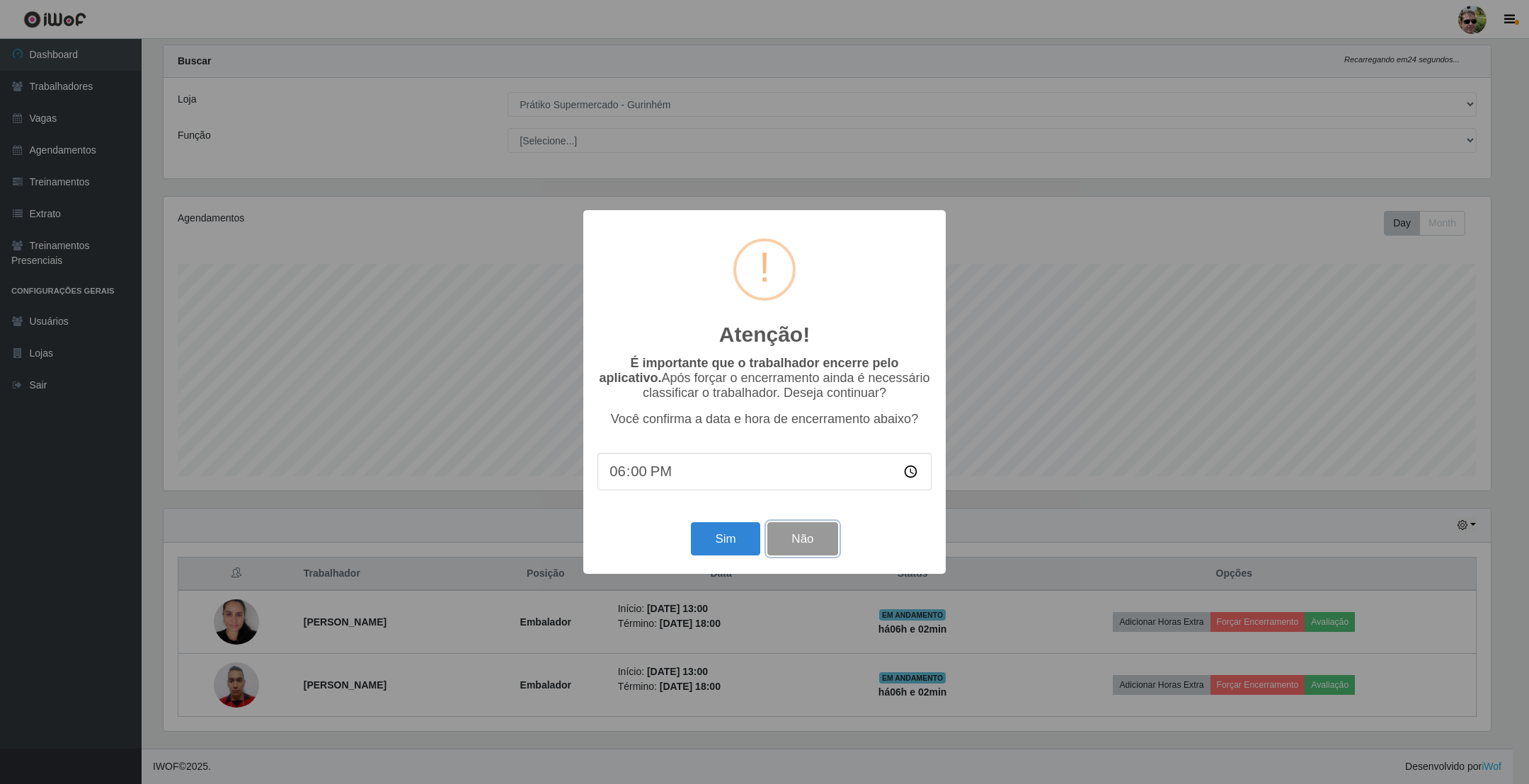
click at [822, 544] on button "Não" at bounding box center [802, 539] width 70 height 33
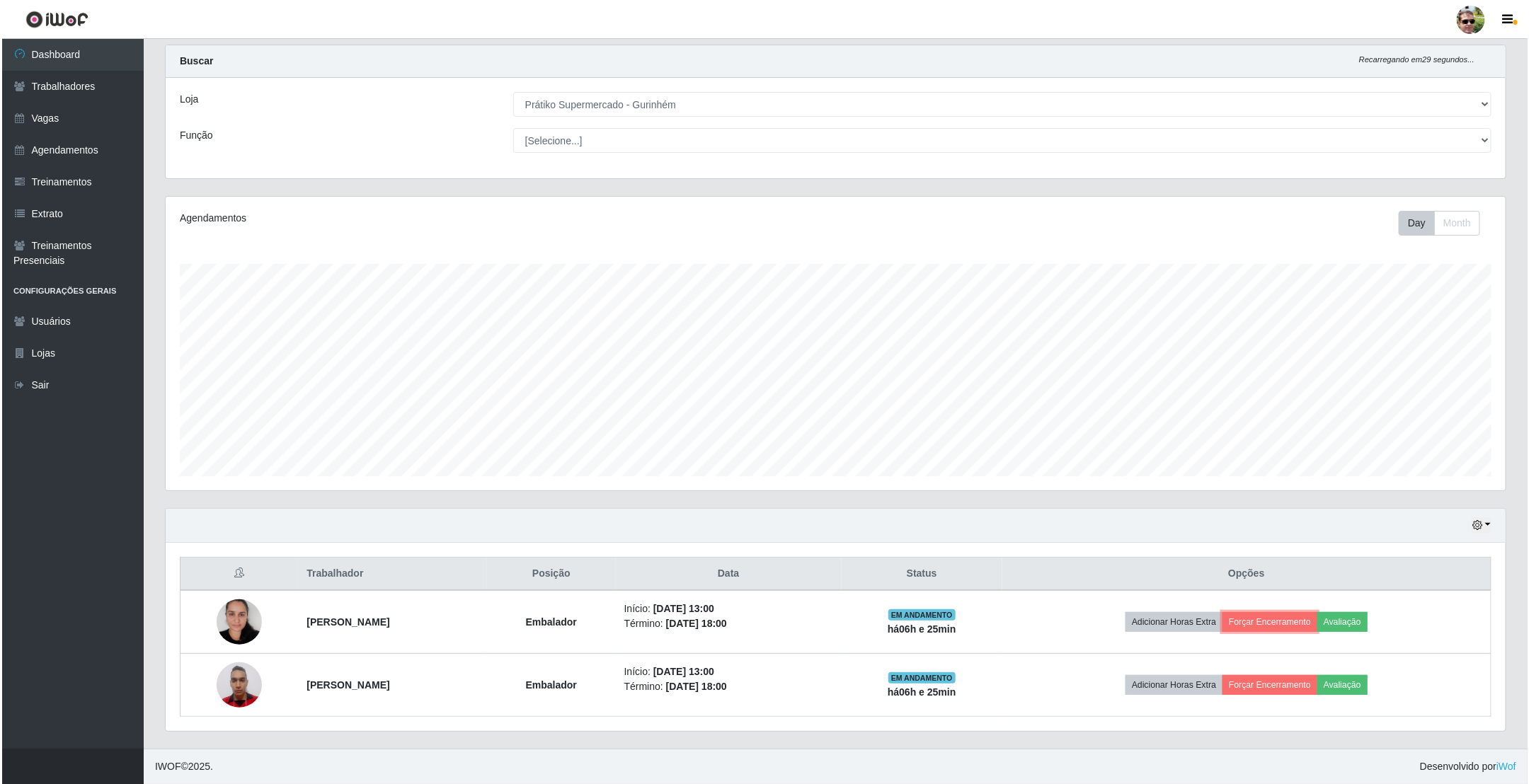
scroll to position [0, 0]
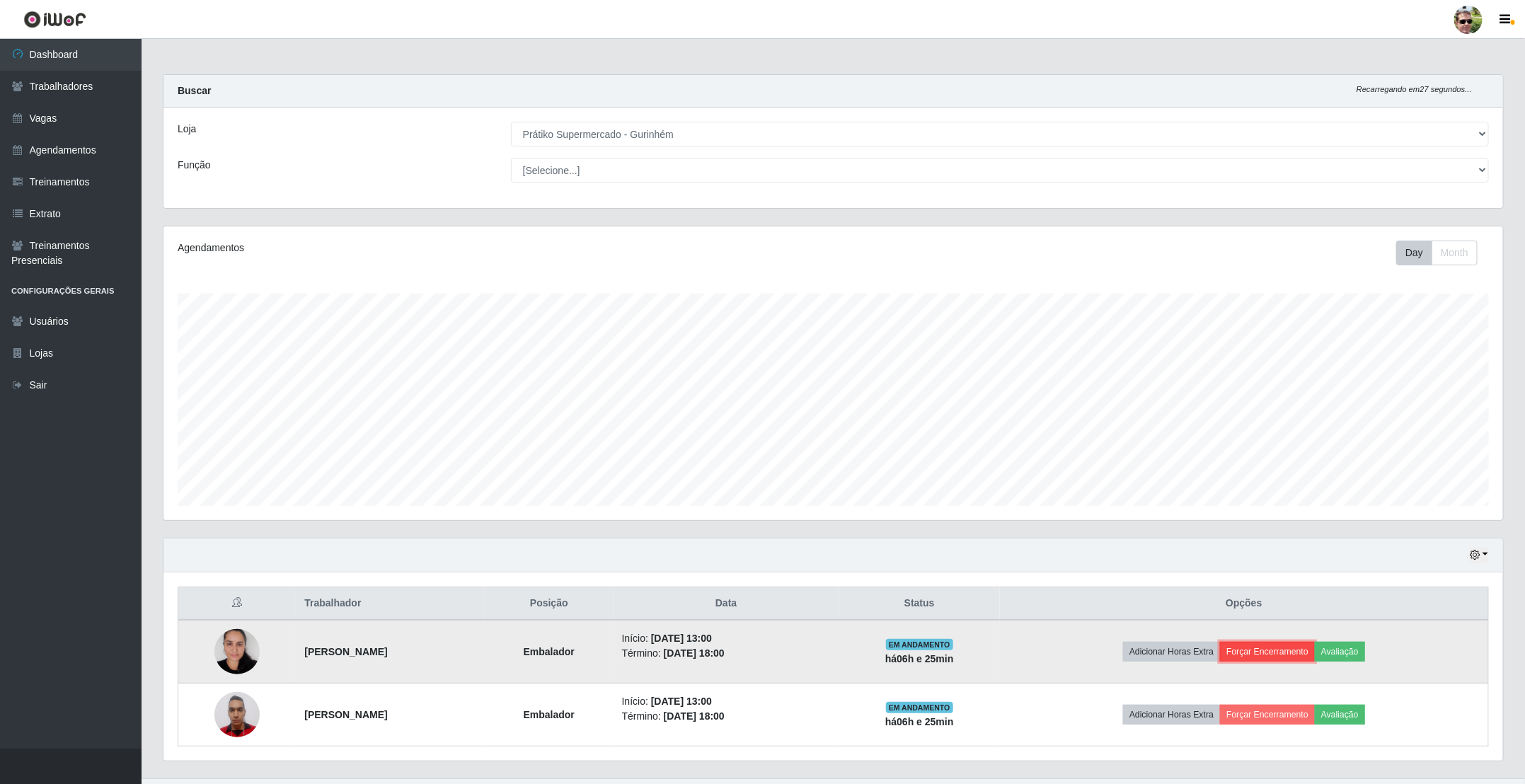
click at [1313, 659] on button "Forçar Encerramento" at bounding box center [1267, 651] width 95 height 20
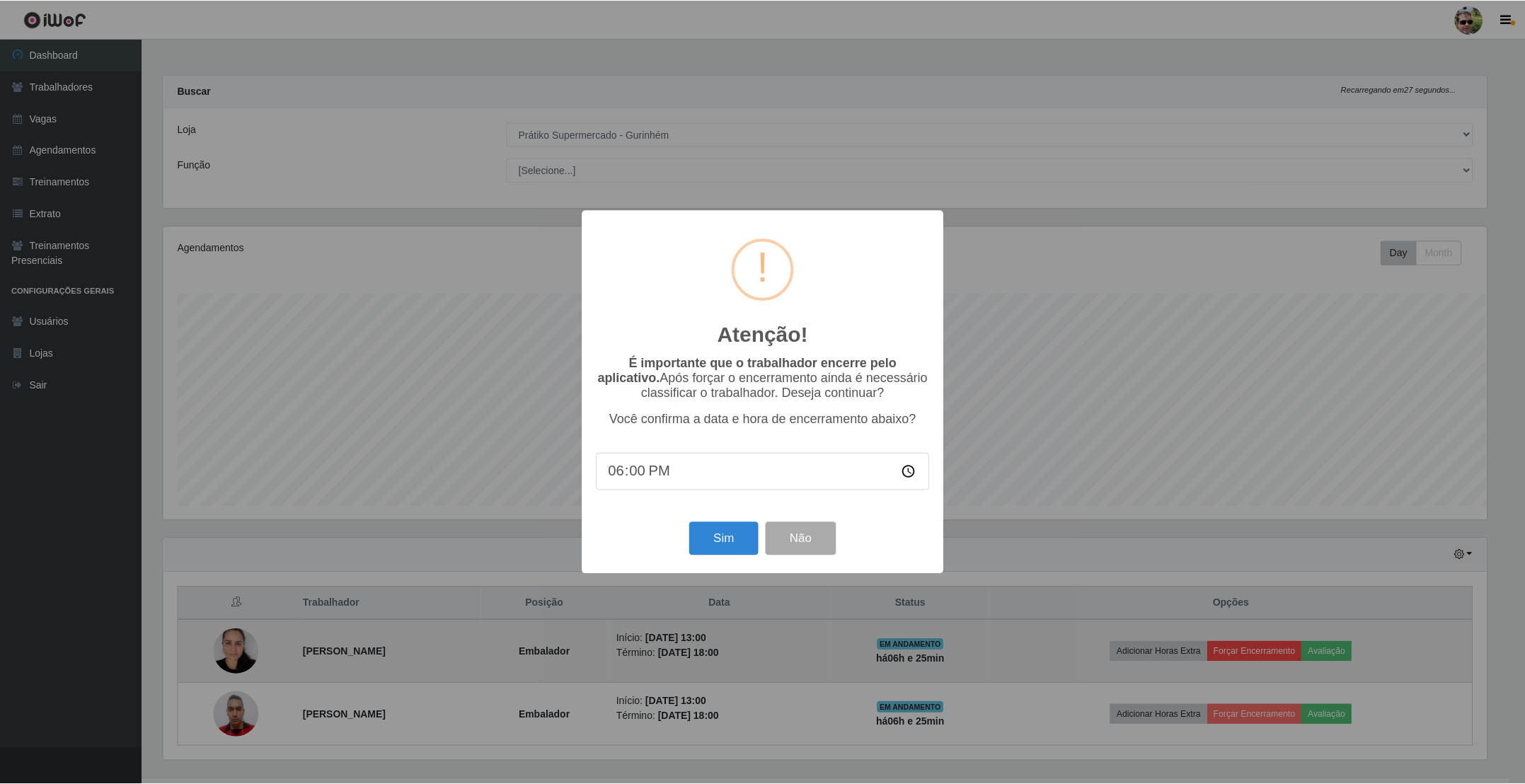
scroll to position [295, 1328]
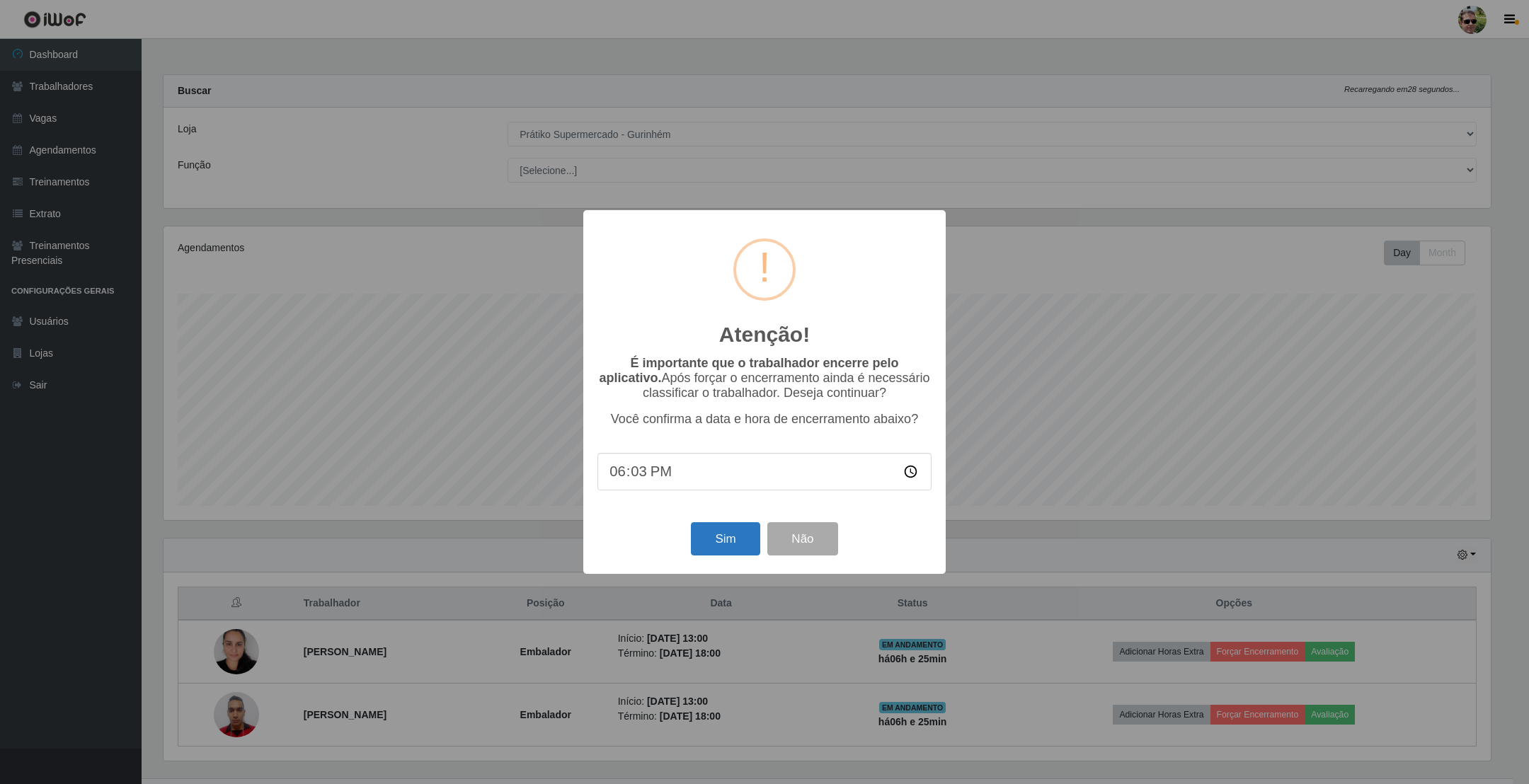
type input "18:30"
click at [715, 538] on button "Sim" at bounding box center [725, 539] width 69 height 33
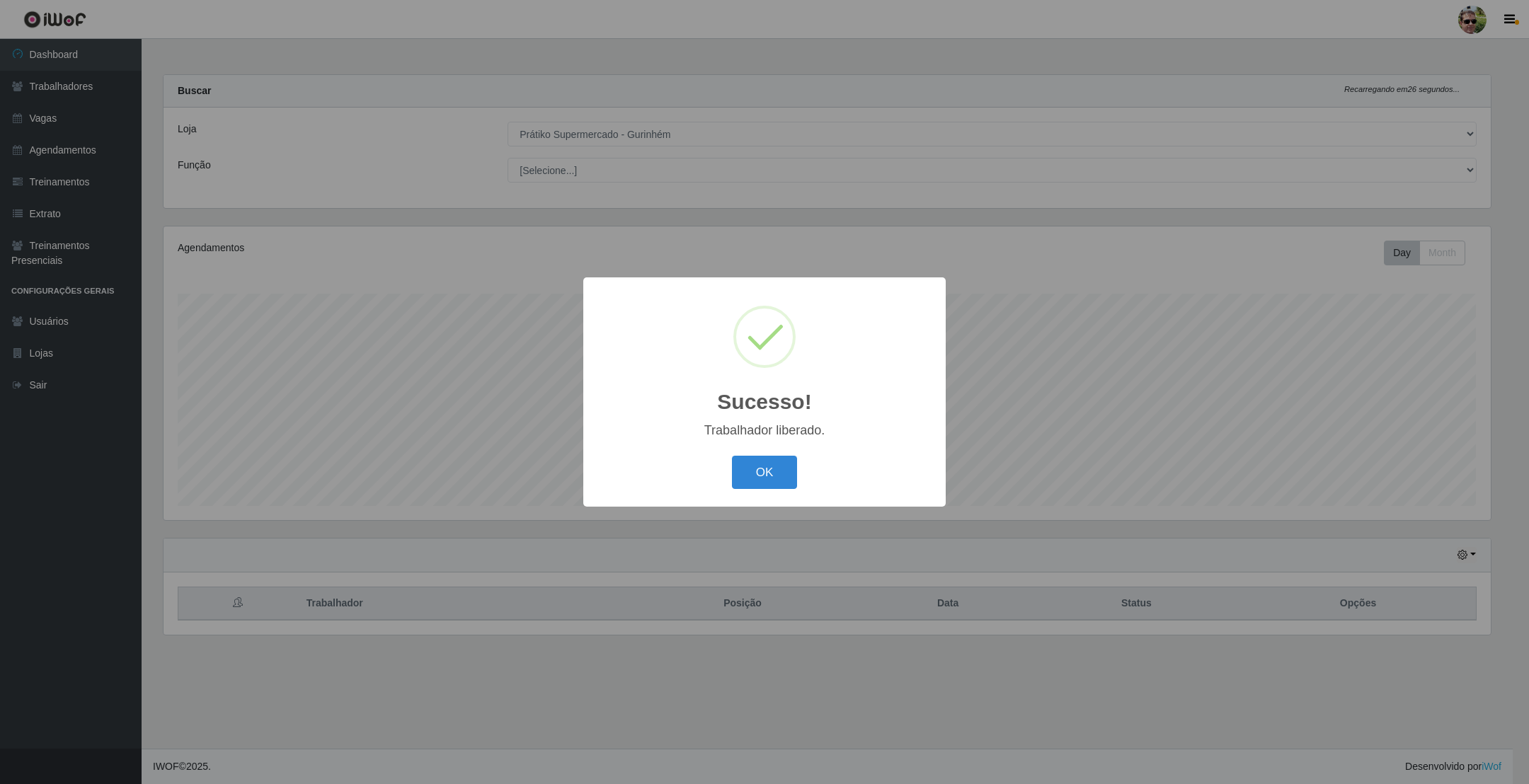
click at [759, 456] on button "OK" at bounding box center [764, 472] width 65 height 33
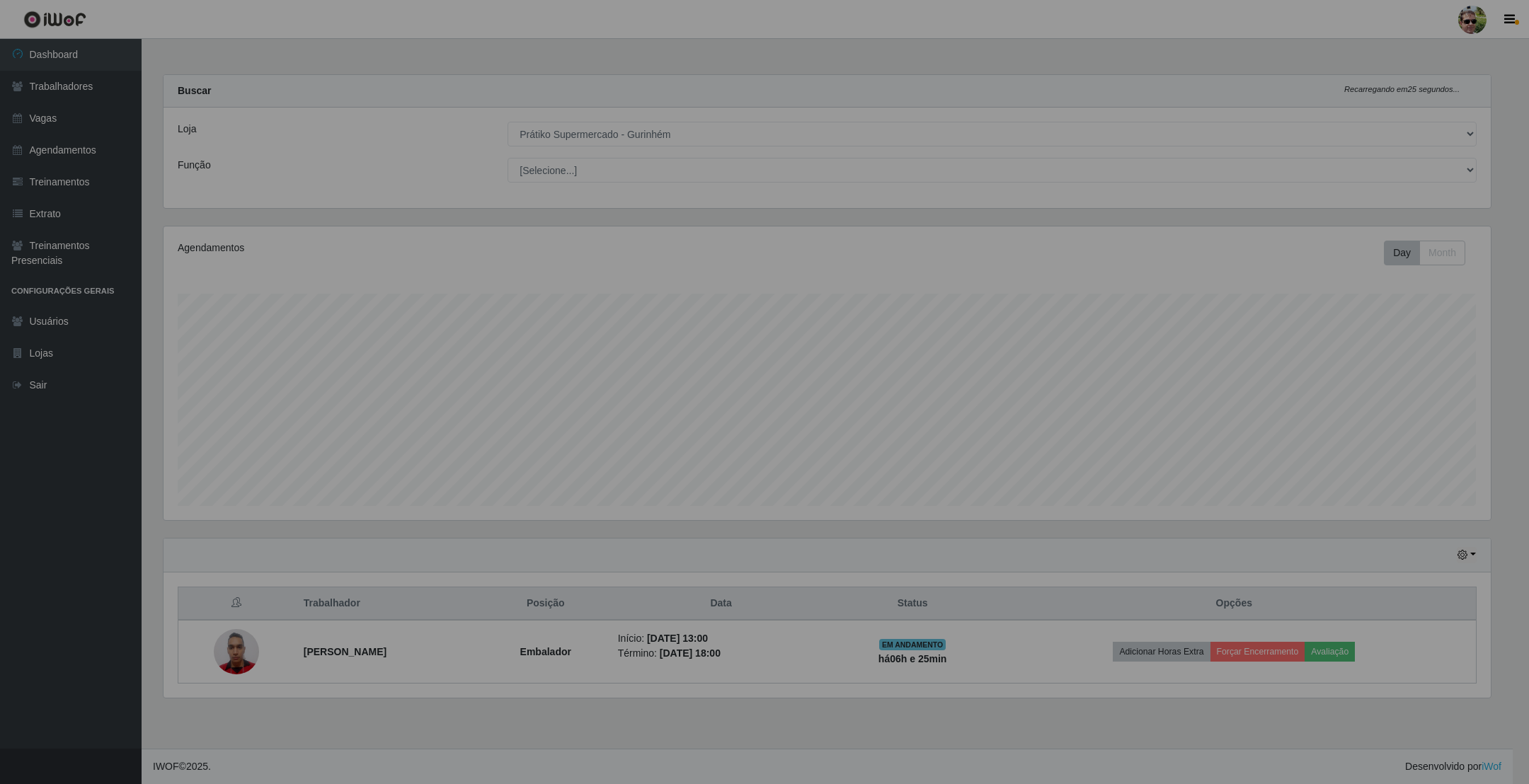
scroll to position [707247, 706332]
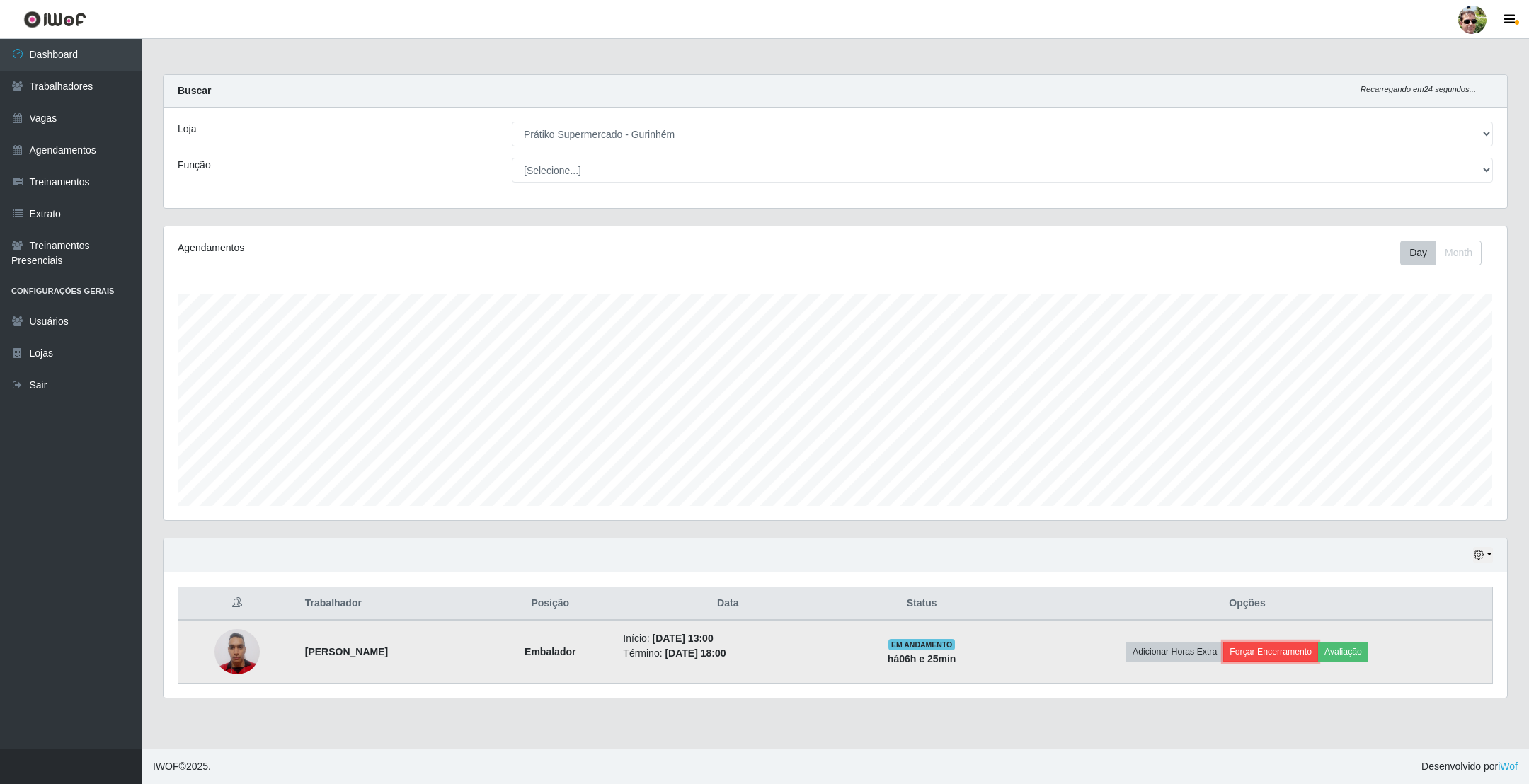
click at [1296, 657] on button "Forçar Encerramento" at bounding box center [1270, 651] width 95 height 20
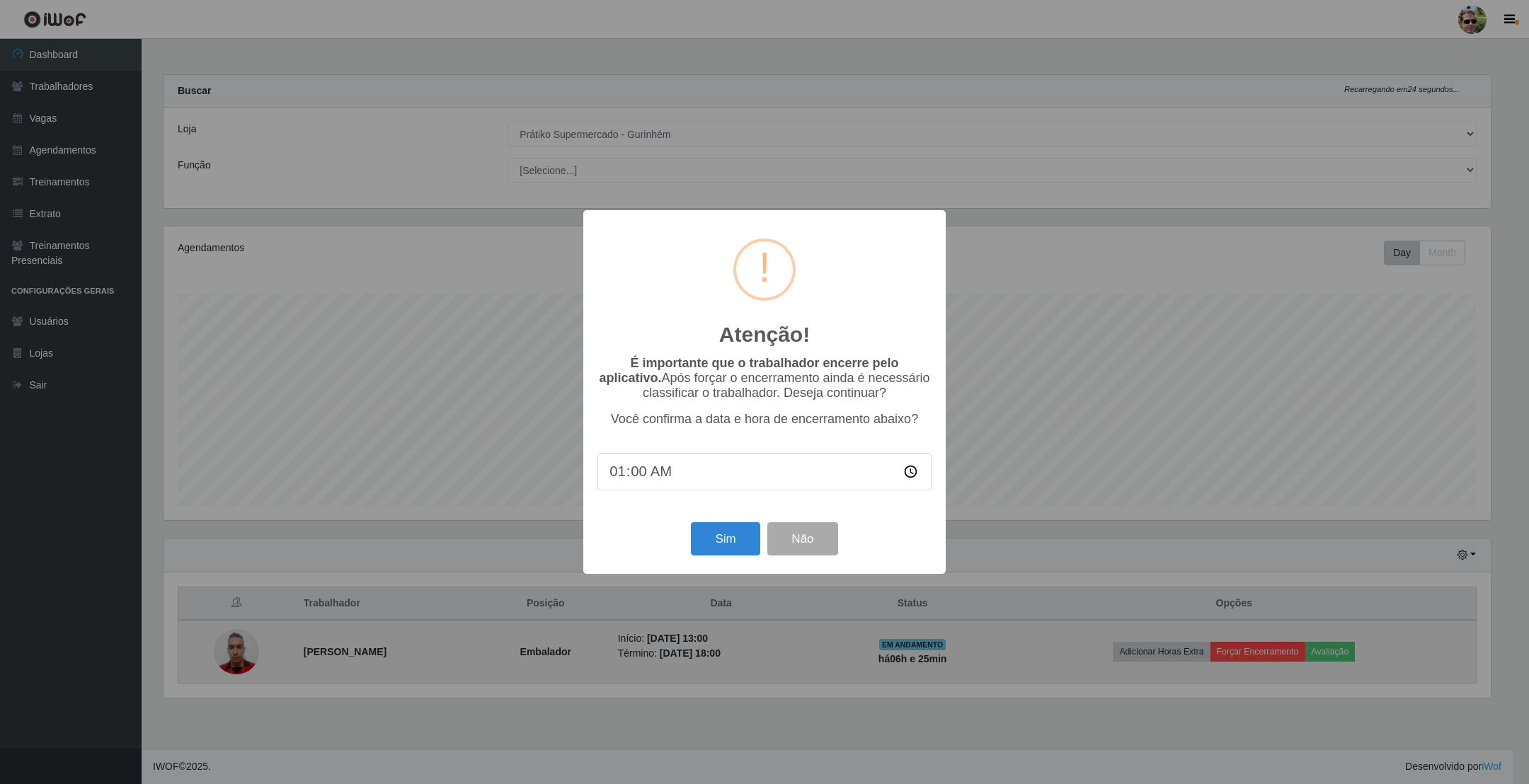
type input "19:00"
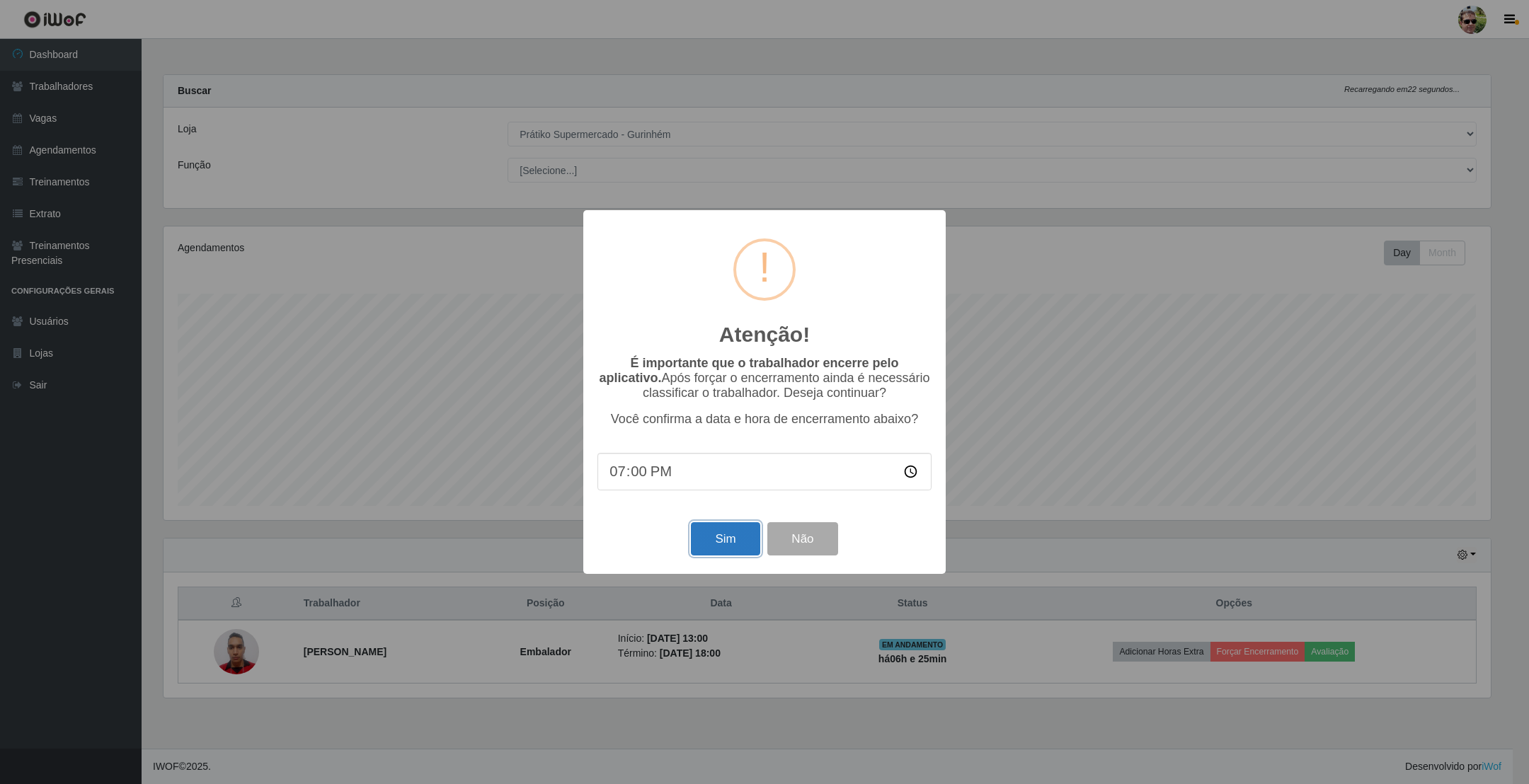
click at [712, 542] on button "Sim" at bounding box center [725, 539] width 69 height 33
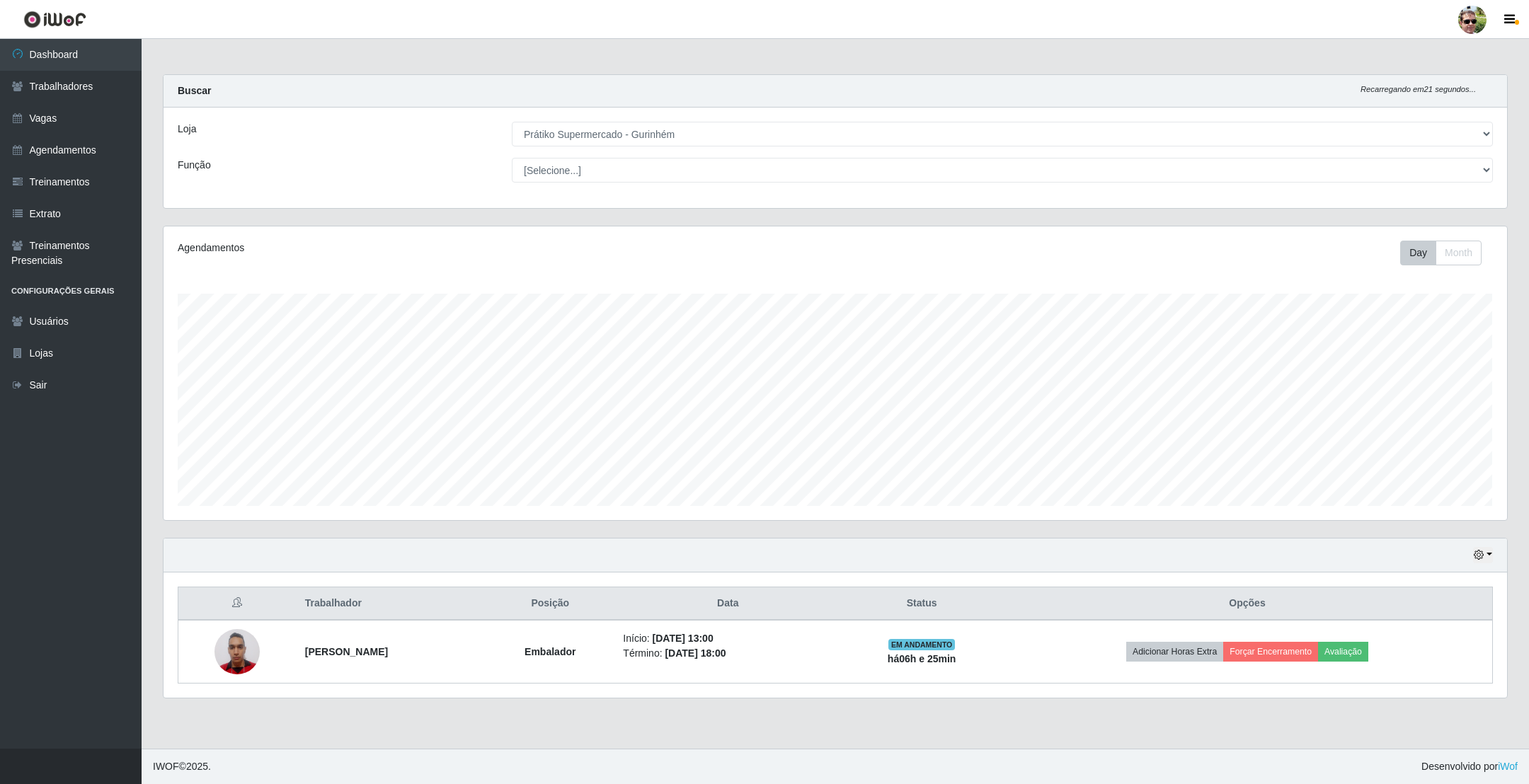
scroll to position [295, 1327]
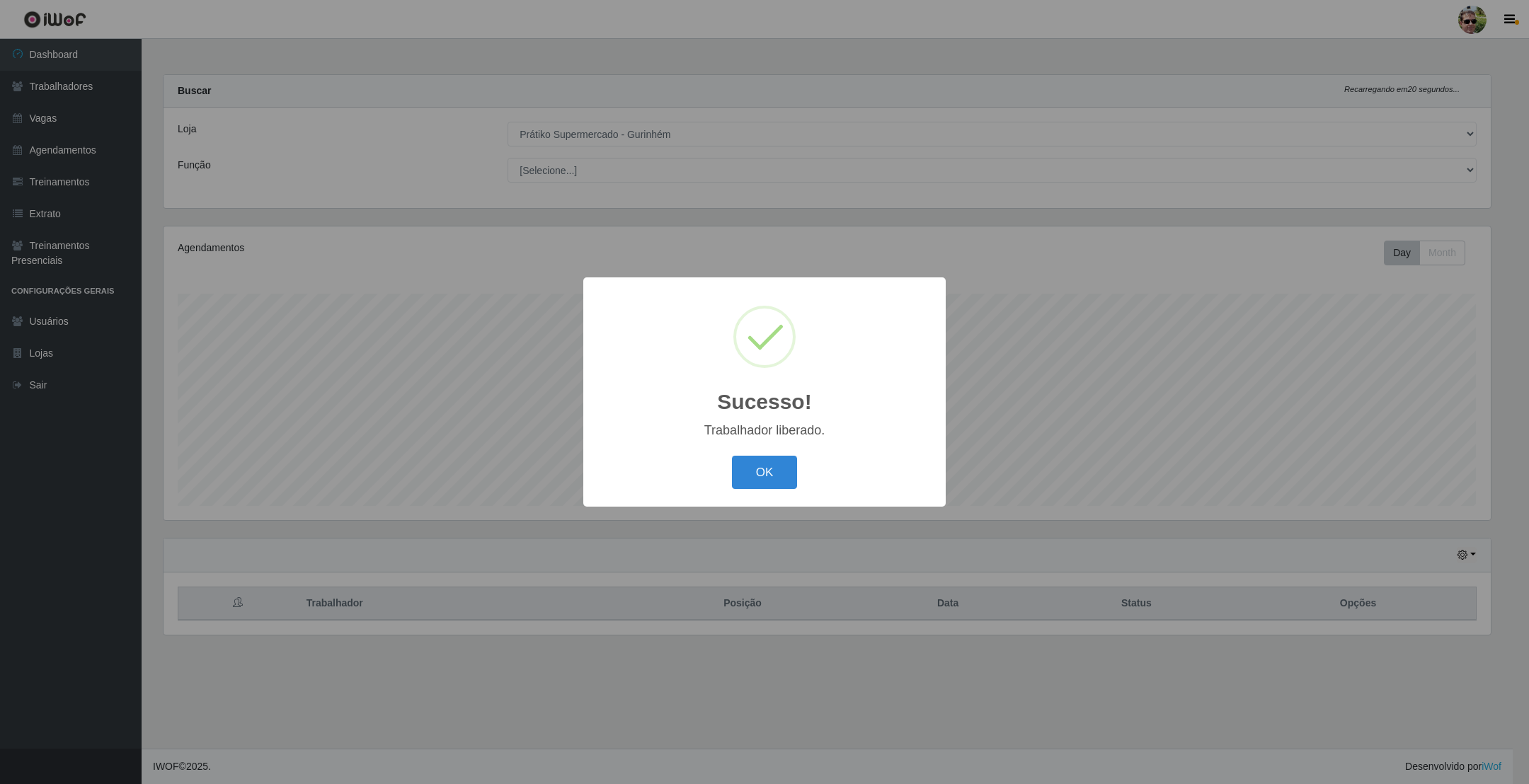
click at [732, 456] on button "OK" at bounding box center [764, 472] width 65 height 33
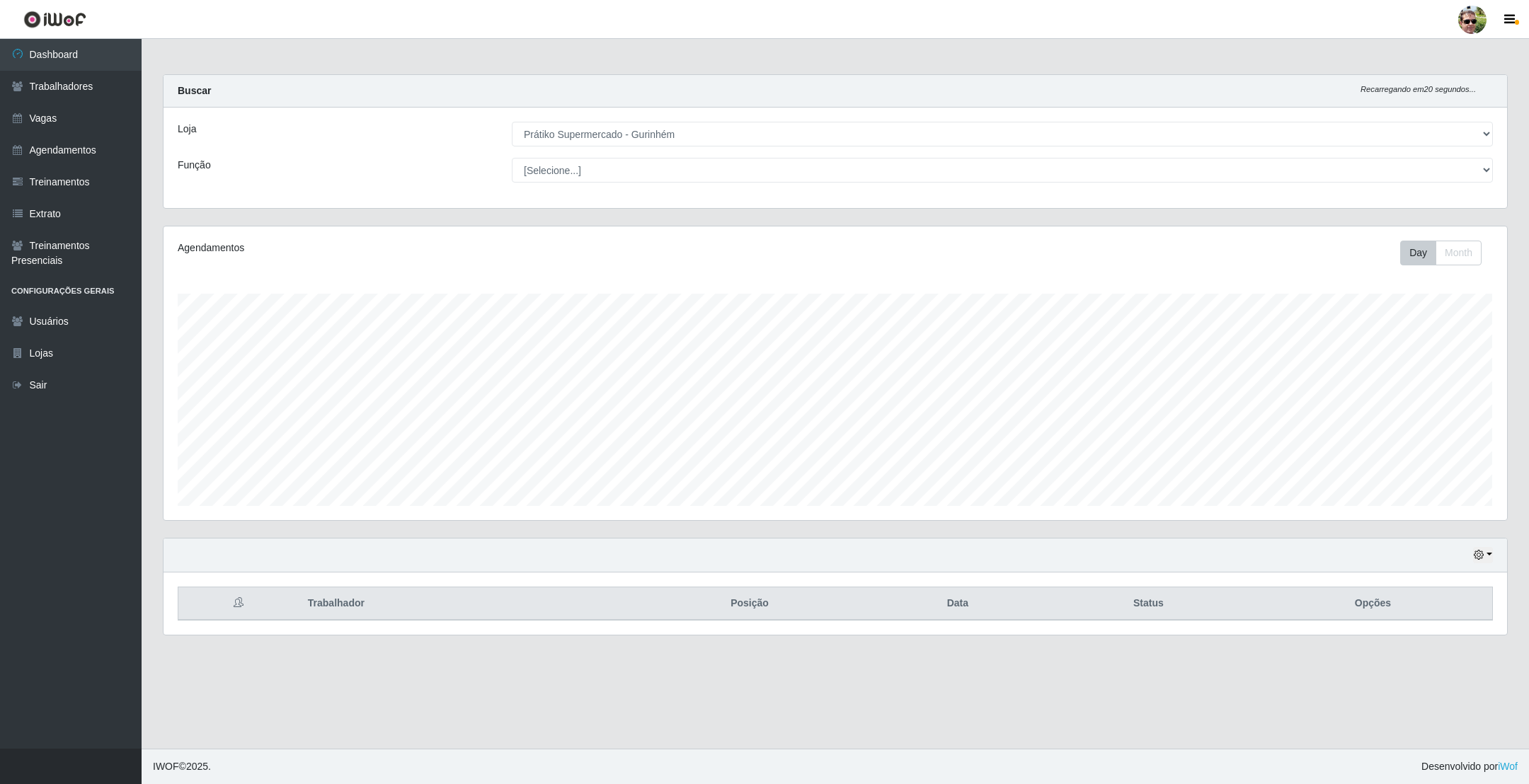
scroll to position [295, 1342]
